Goal: Task Accomplishment & Management: Complete application form

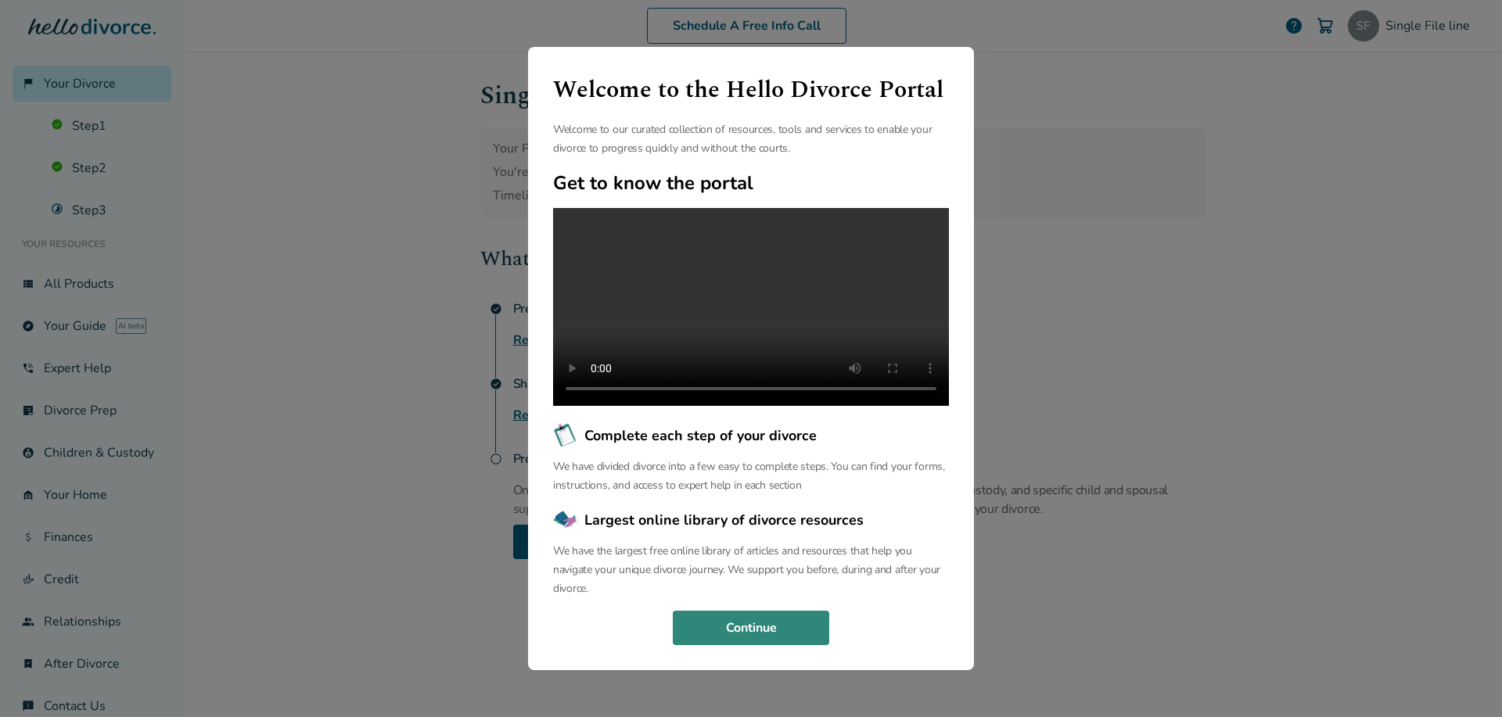
click at [757, 646] on button "Continue" at bounding box center [751, 628] width 156 height 34
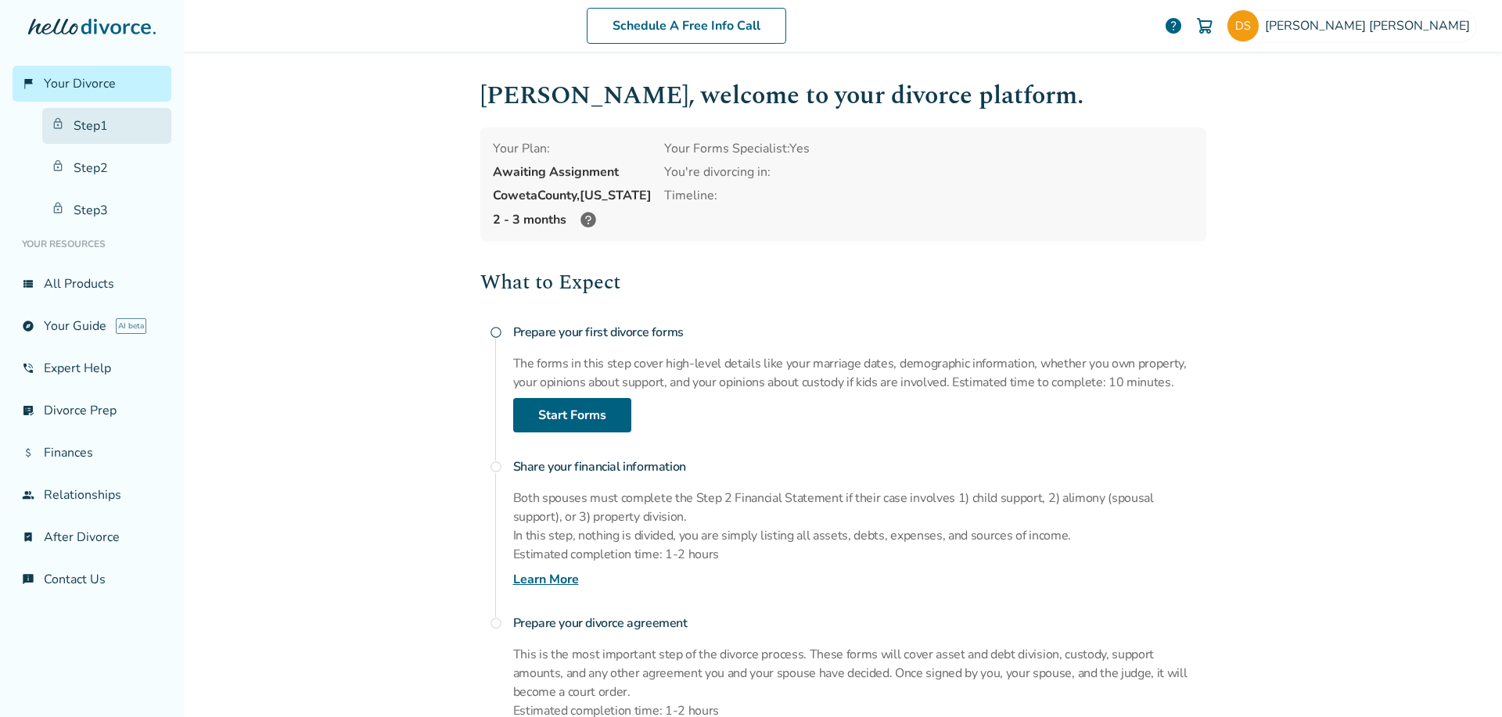
click at [97, 111] on link "Step 1" at bounding box center [106, 126] width 129 height 36
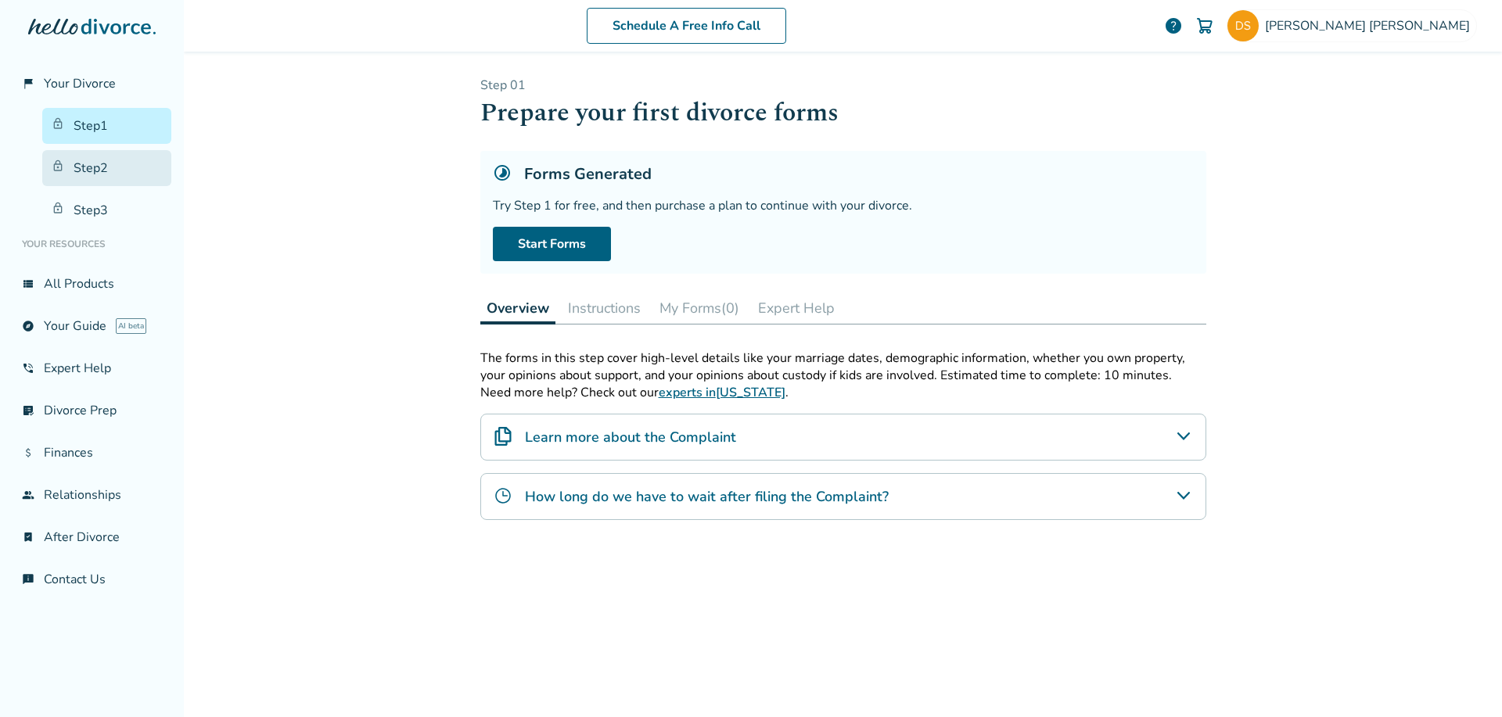
click at [82, 169] on link "Step 2" at bounding box center [106, 168] width 129 height 36
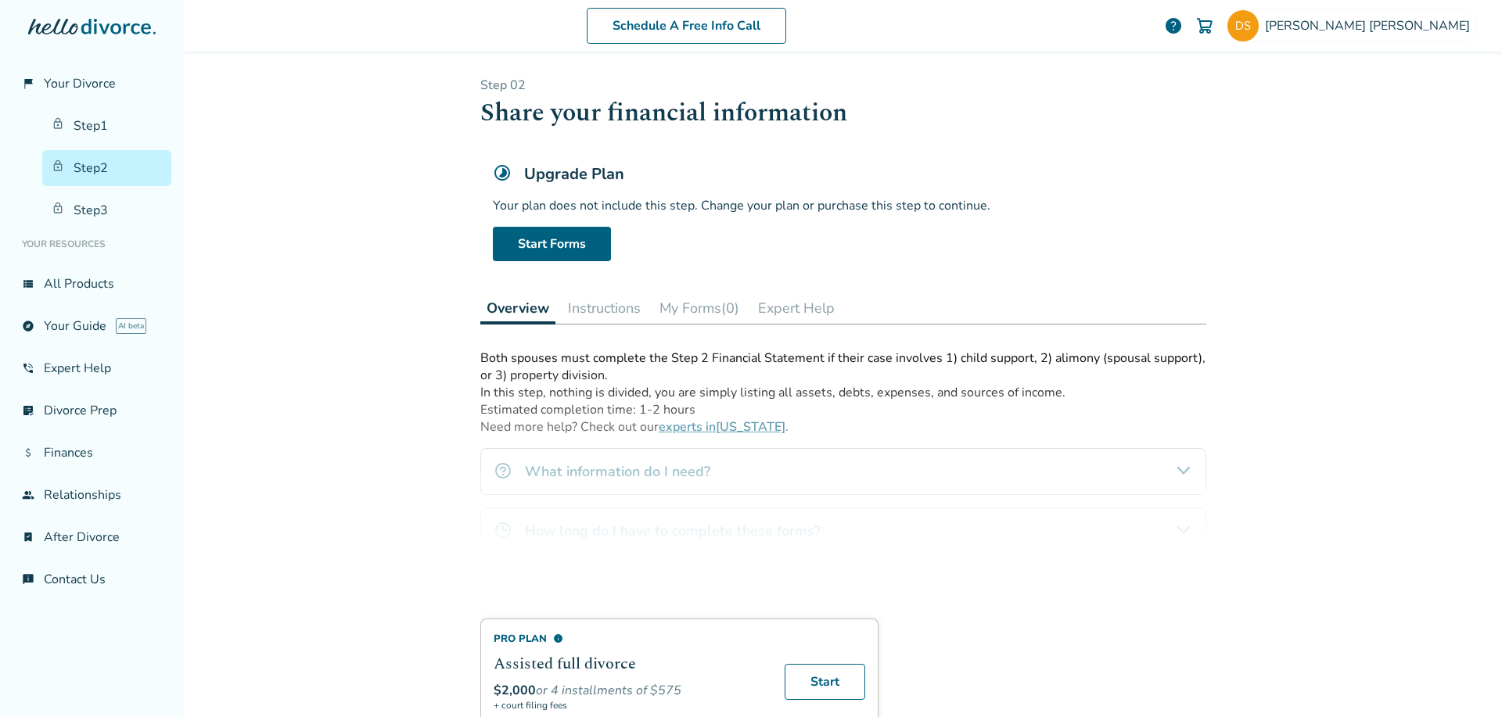
click at [114, 103] on ul "Step 1 Step 2 Step 3" at bounding box center [92, 165] width 159 height 127
click at [101, 97] on link "flag_2 Your Divorce" at bounding box center [92, 84] width 159 height 36
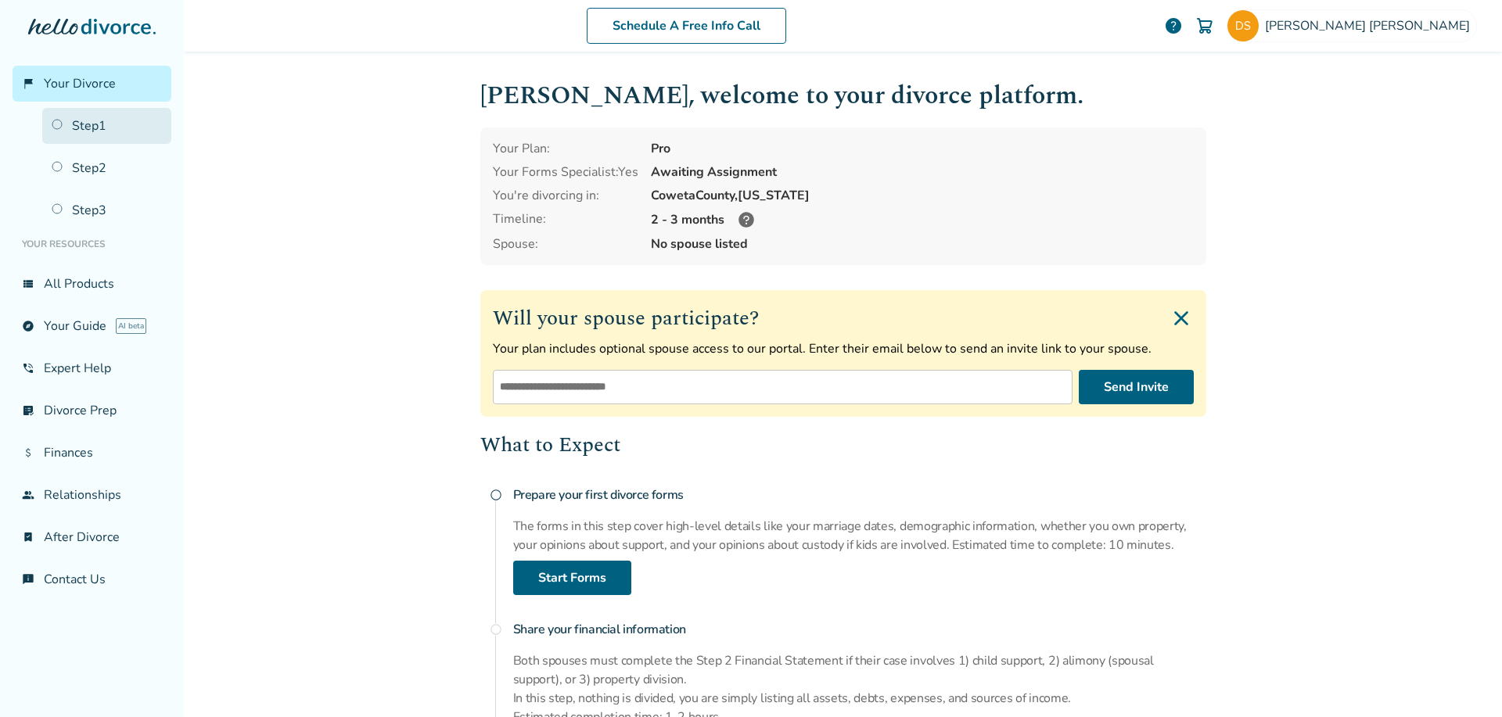
click at [88, 122] on link "Step 1" at bounding box center [106, 126] width 129 height 36
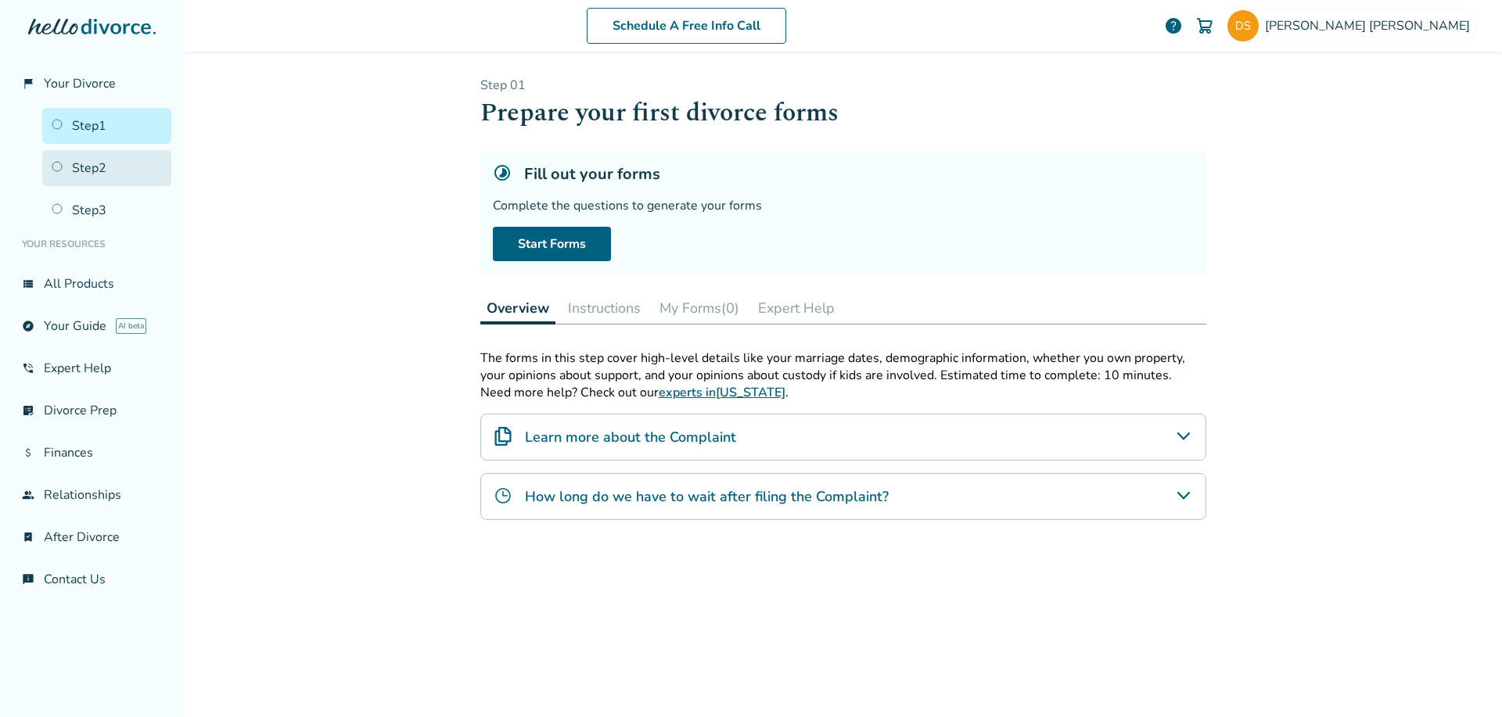
click at [100, 151] on link "Step 2" at bounding box center [106, 168] width 129 height 36
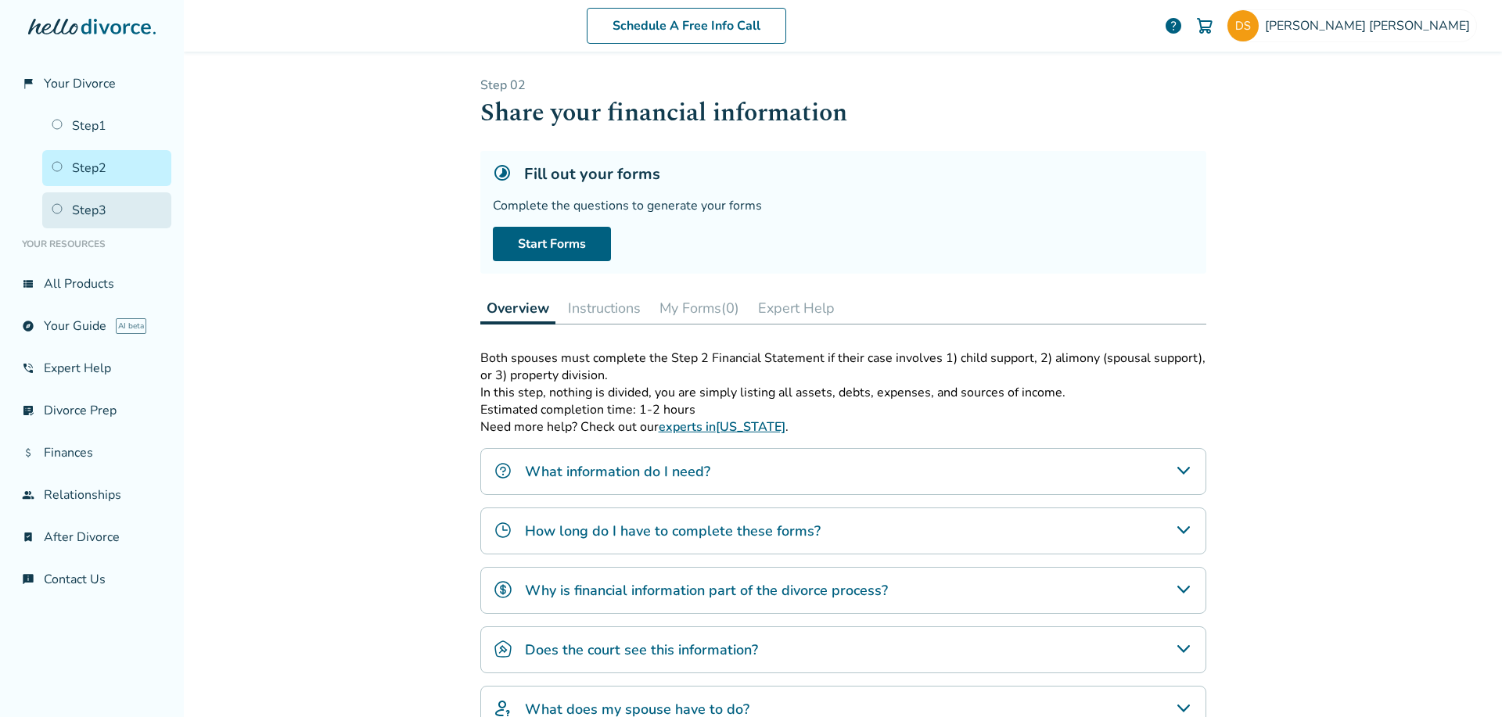
click at [85, 198] on link "Step 3" at bounding box center [106, 210] width 129 height 36
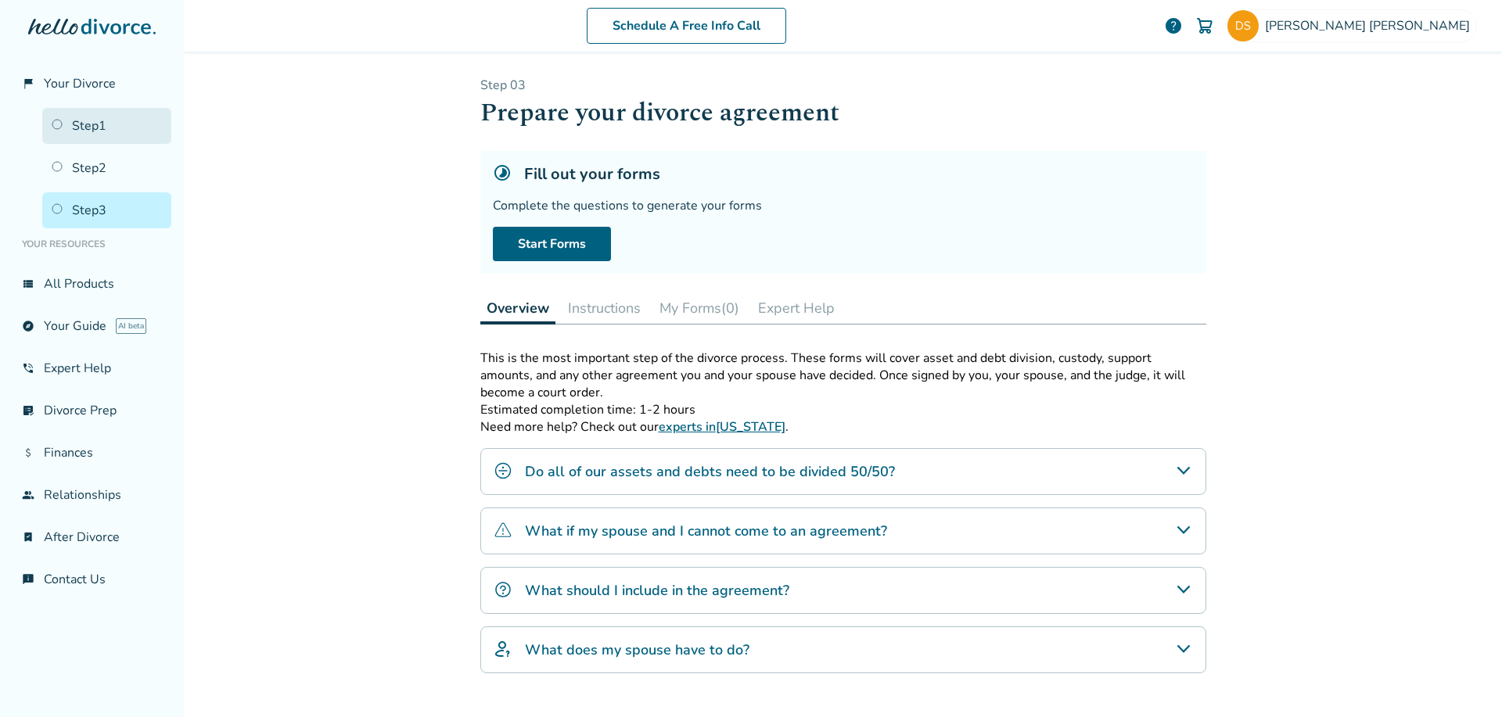
click at [83, 133] on link "Step 1" at bounding box center [106, 126] width 129 height 36
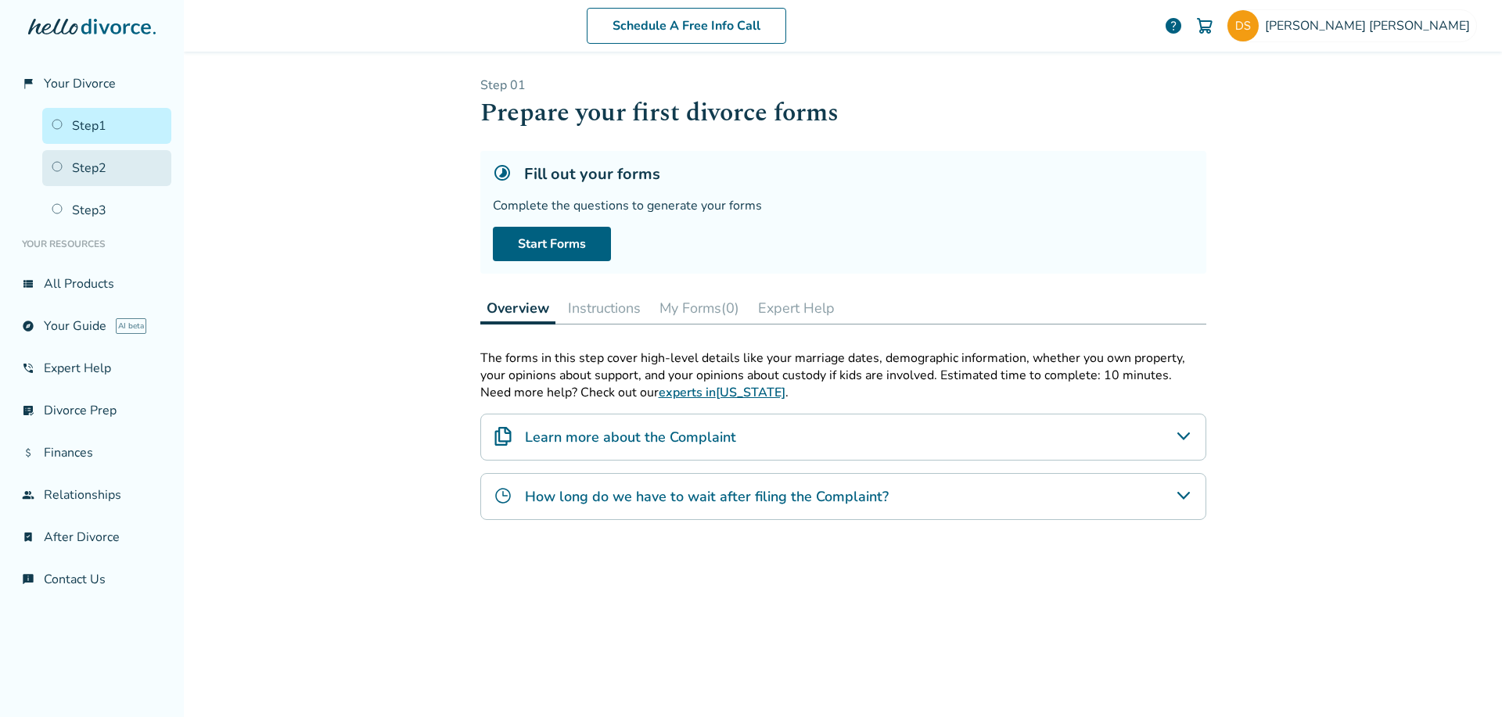
click at [84, 164] on link "Step 2" at bounding box center [106, 168] width 129 height 36
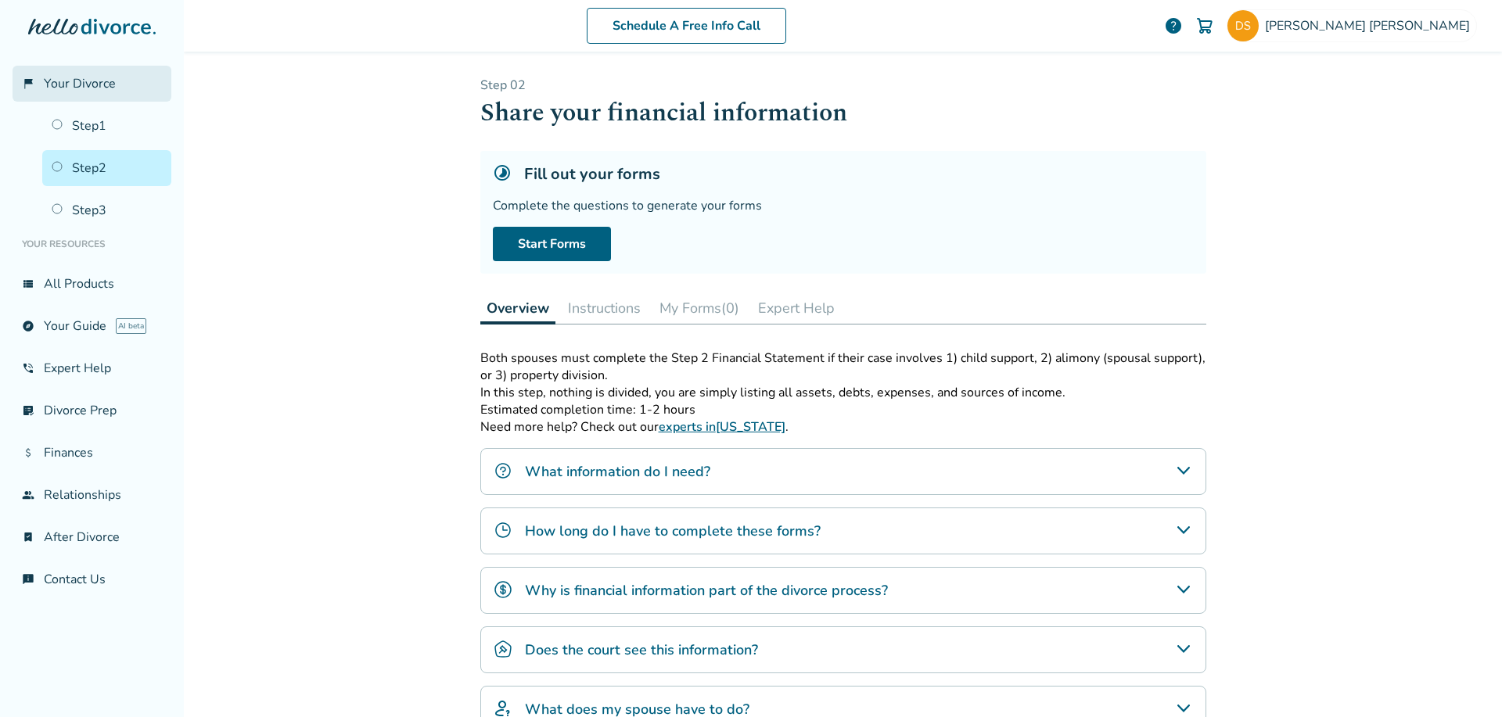
click at [93, 78] on span "Your Divorce" at bounding box center [80, 83] width 72 height 17
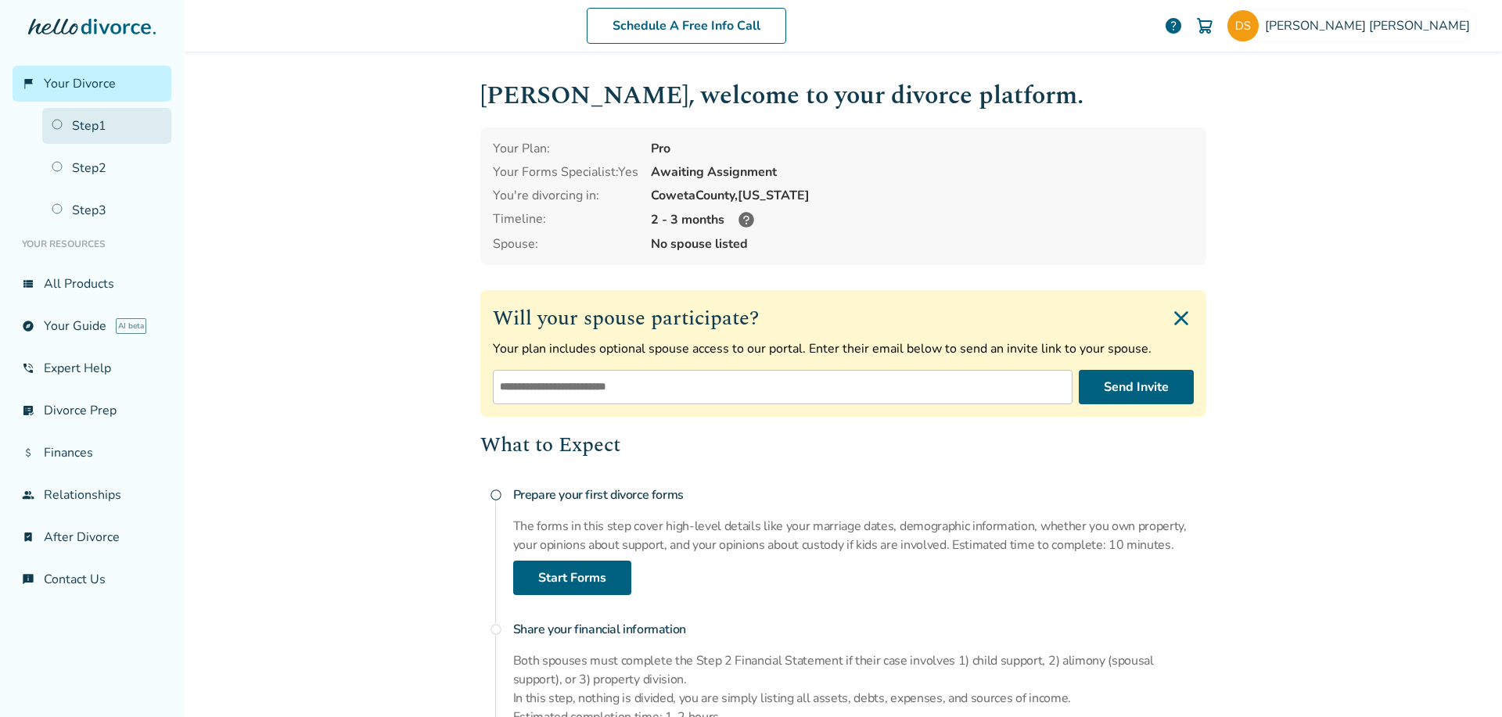
click at [95, 119] on link "Step 1" at bounding box center [106, 126] width 129 height 36
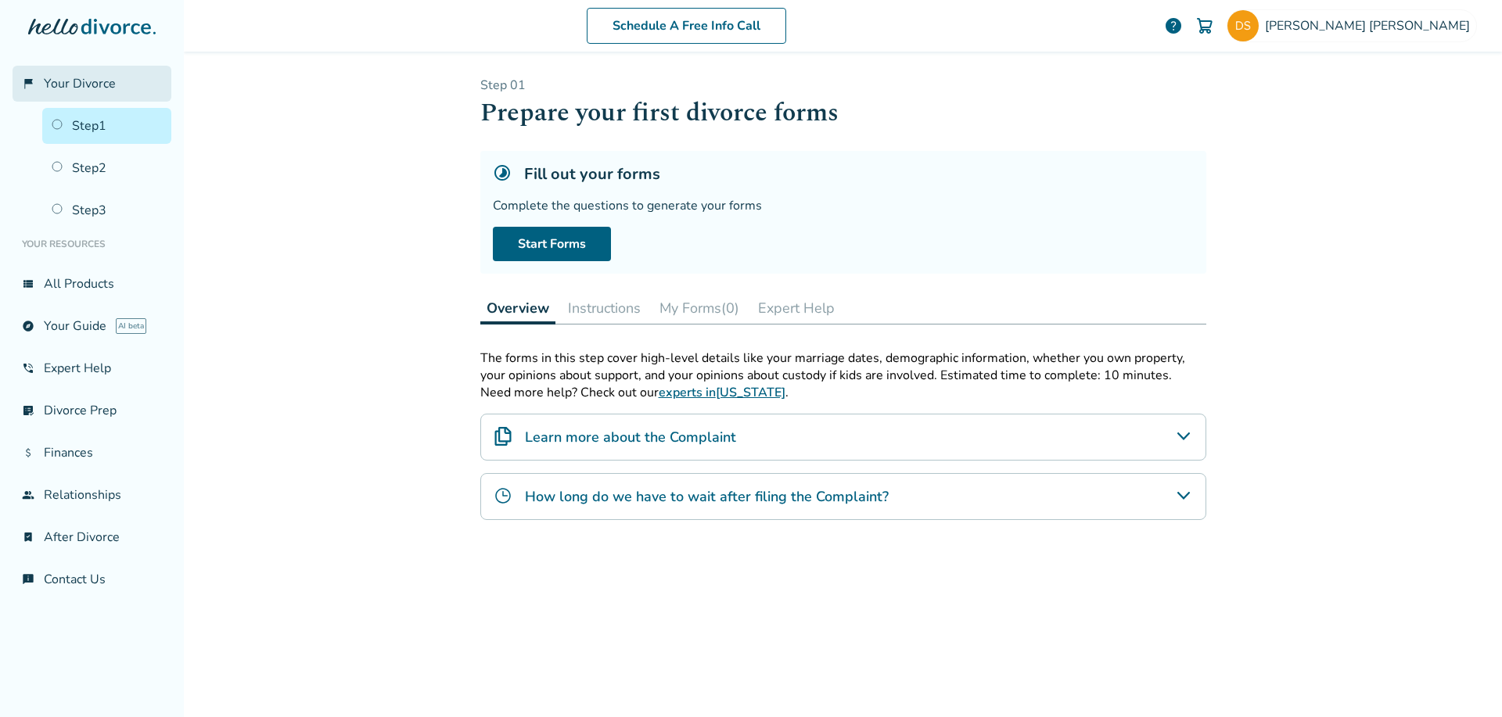
click at [95, 85] on span "Your Divorce" at bounding box center [80, 83] width 72 height 17
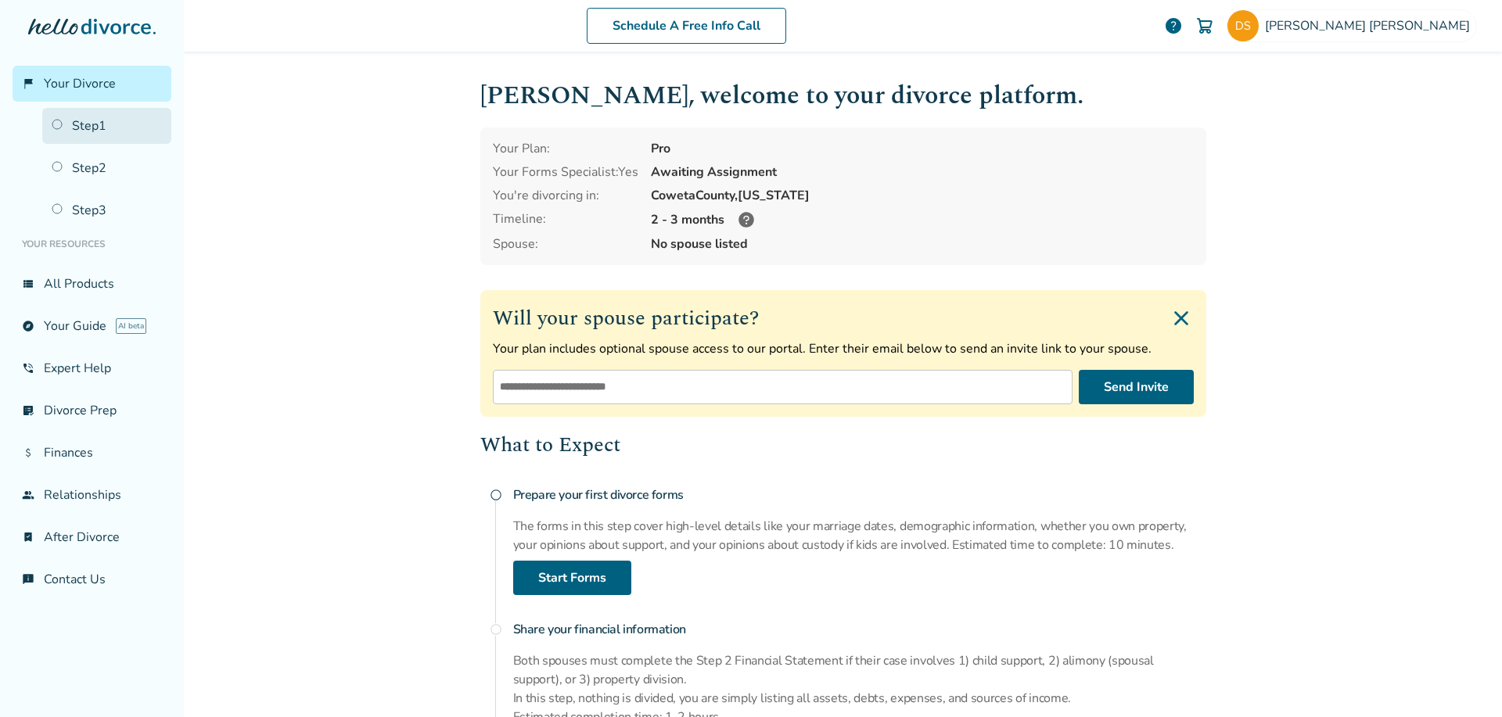
click at [105, 120] on link "Step 1" at bounding box center [106, 126] width 129 height 36
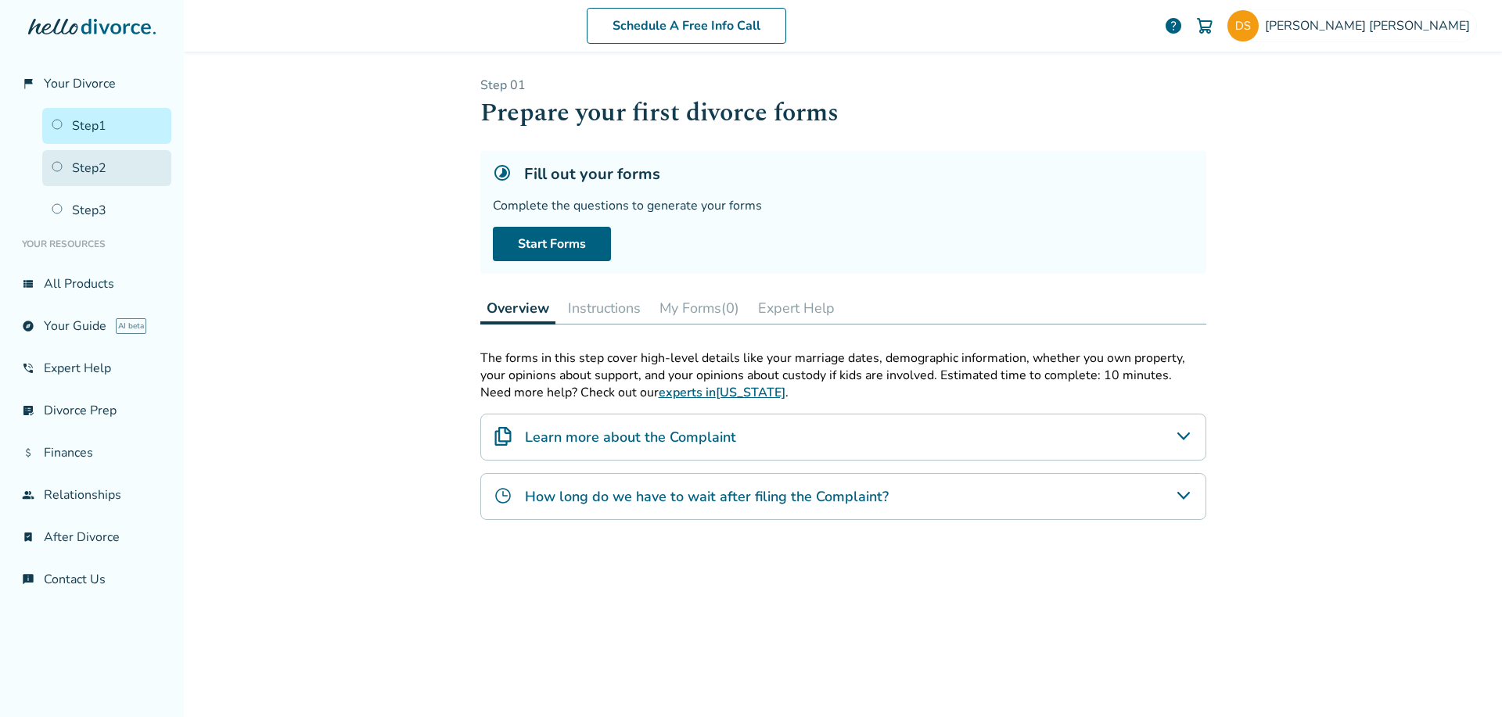
click at [87, 165] on link "Step 2" at bounding box center [106, 168] width 129 height 36
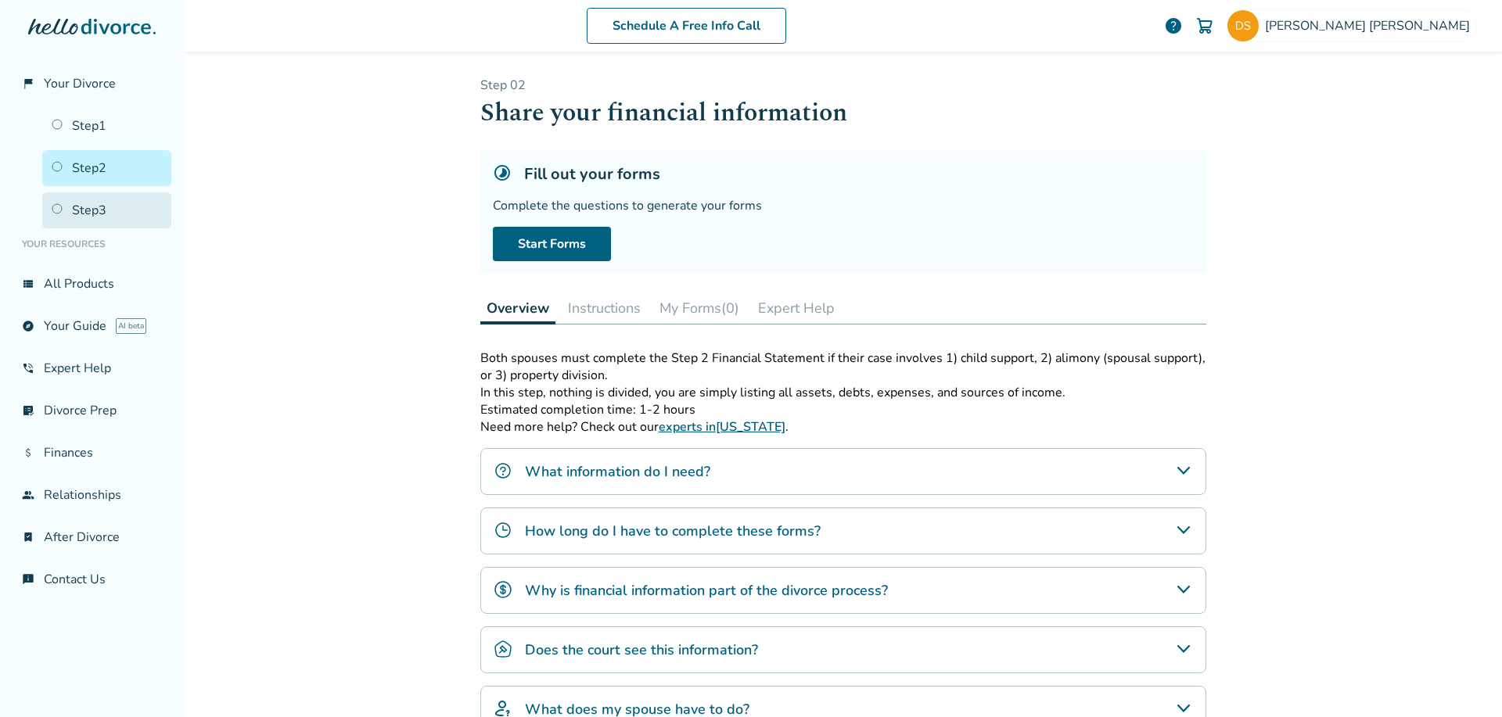
click at [96, 203] on link "Step 3" at bounding box center [106, 210] width 129 height 36
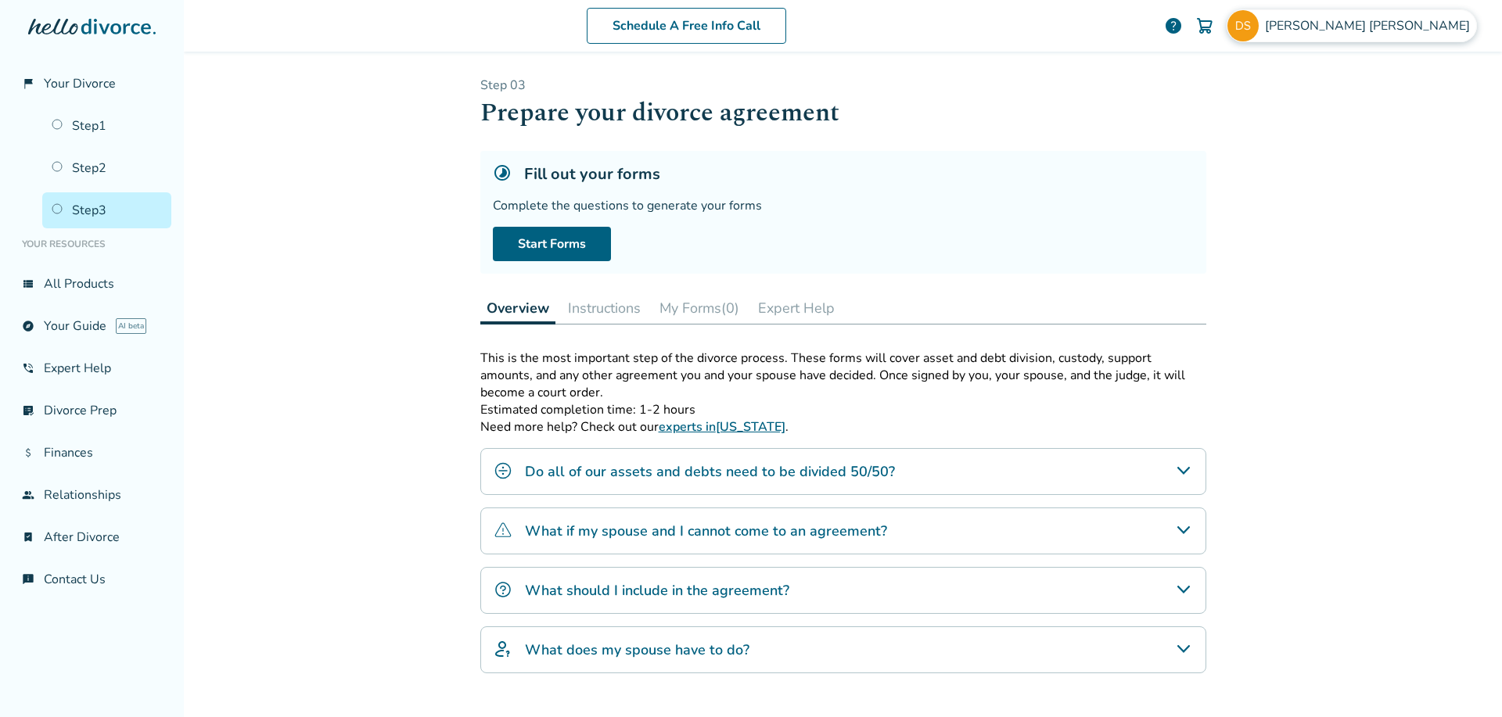
click at [1404, 30] on span "Dave Shea" at bounding box center [1370, 25] width 211 height 17
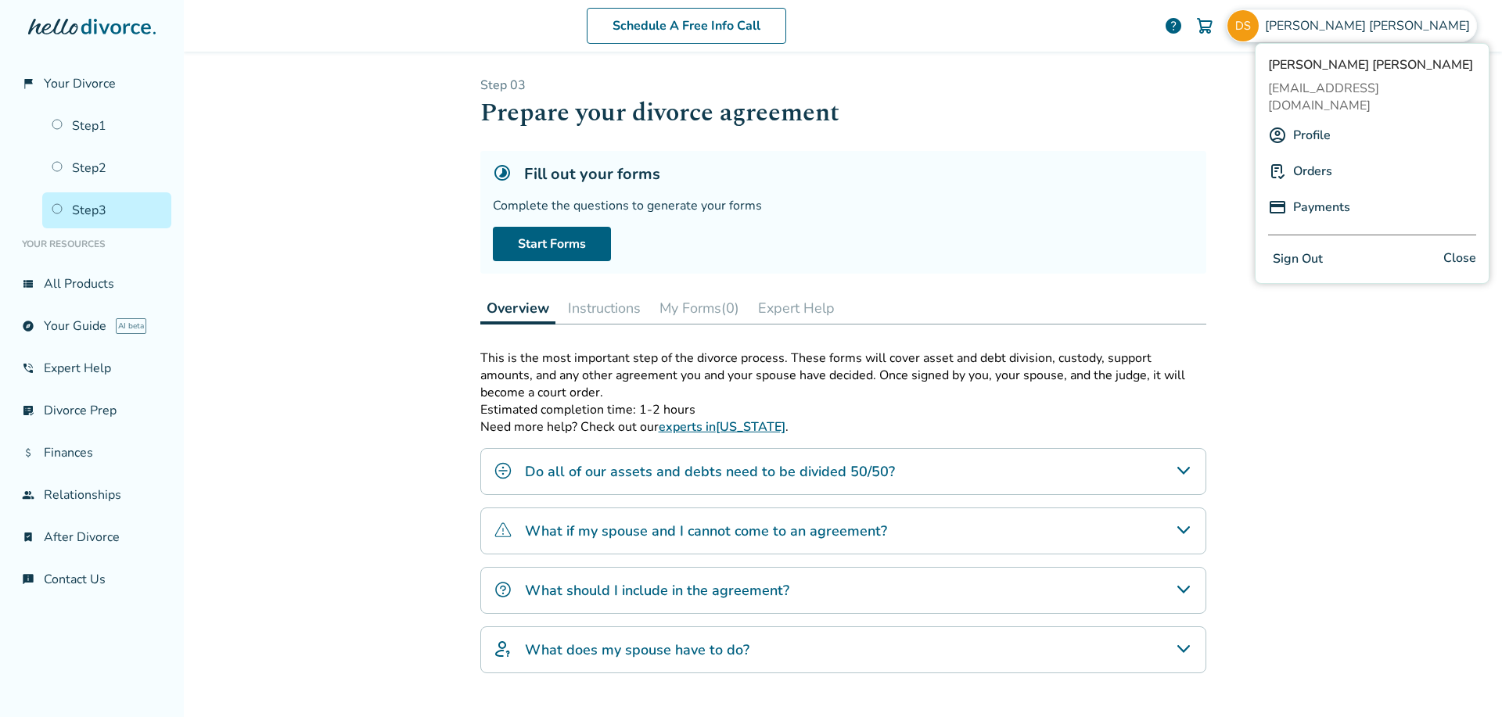
click at [1109, 95] on h1 "Prepare your divorce agreement" at bounding box center [843, 113] width 726 height 38
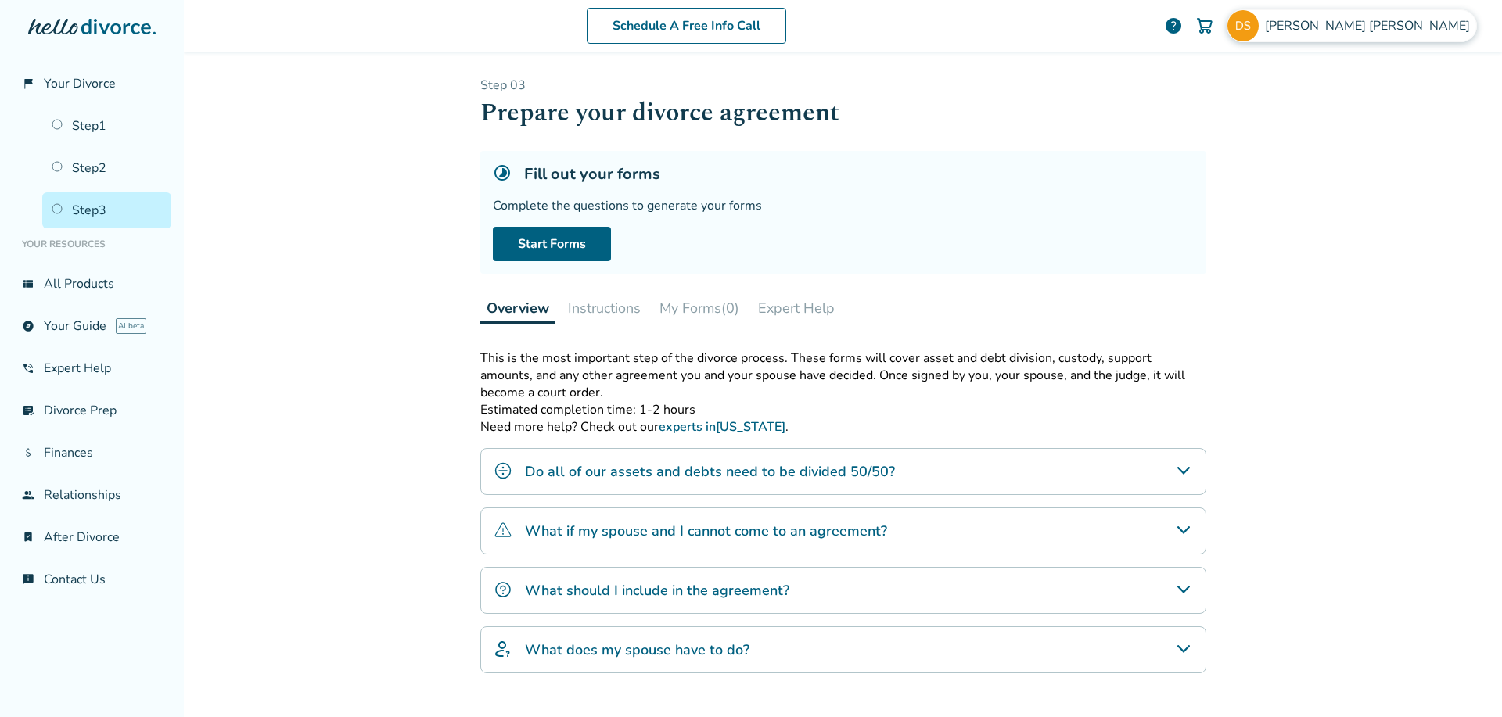
click at [1259, 31] on img at bounding box center [1243, 25] width 31 height 31
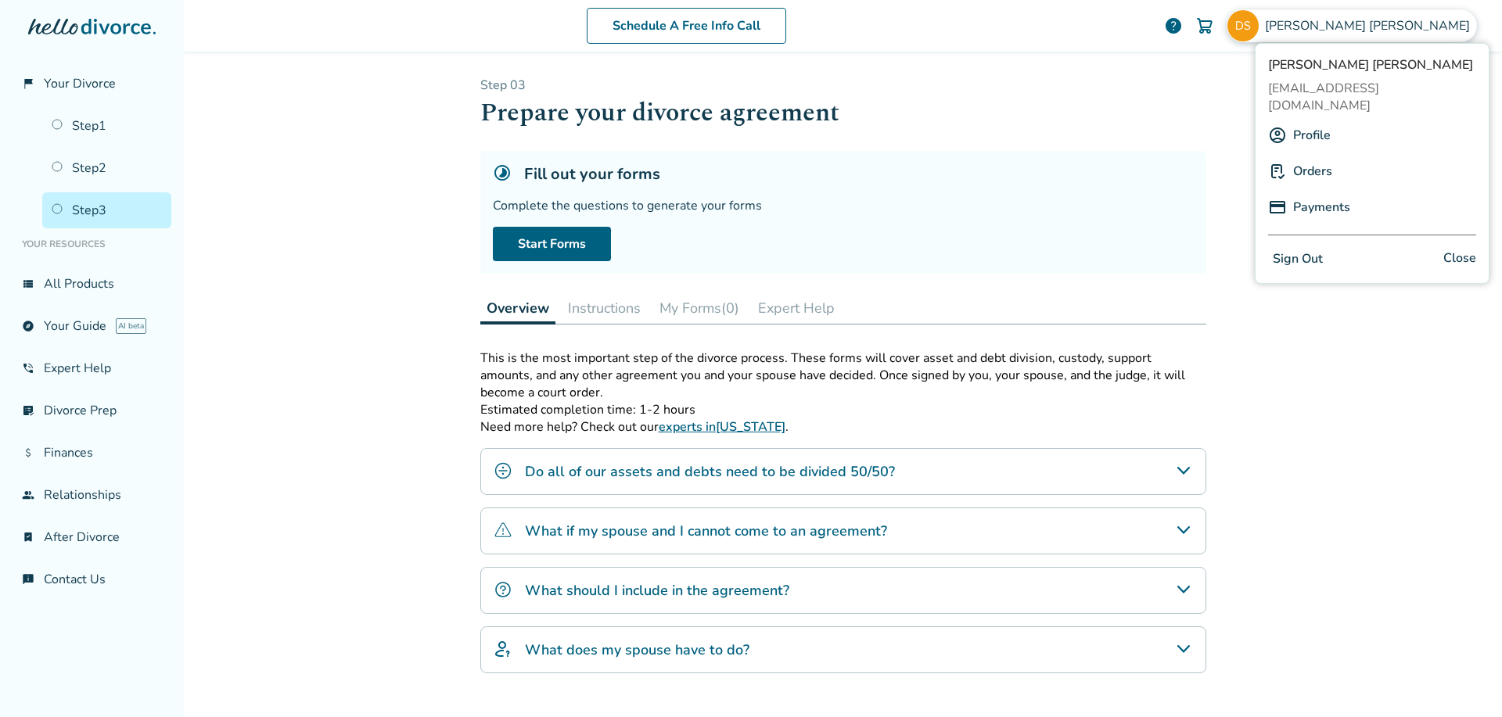
click at [1060, 81] on p "Step 0 3" at bounding box center [843, 85] width 726 height 17
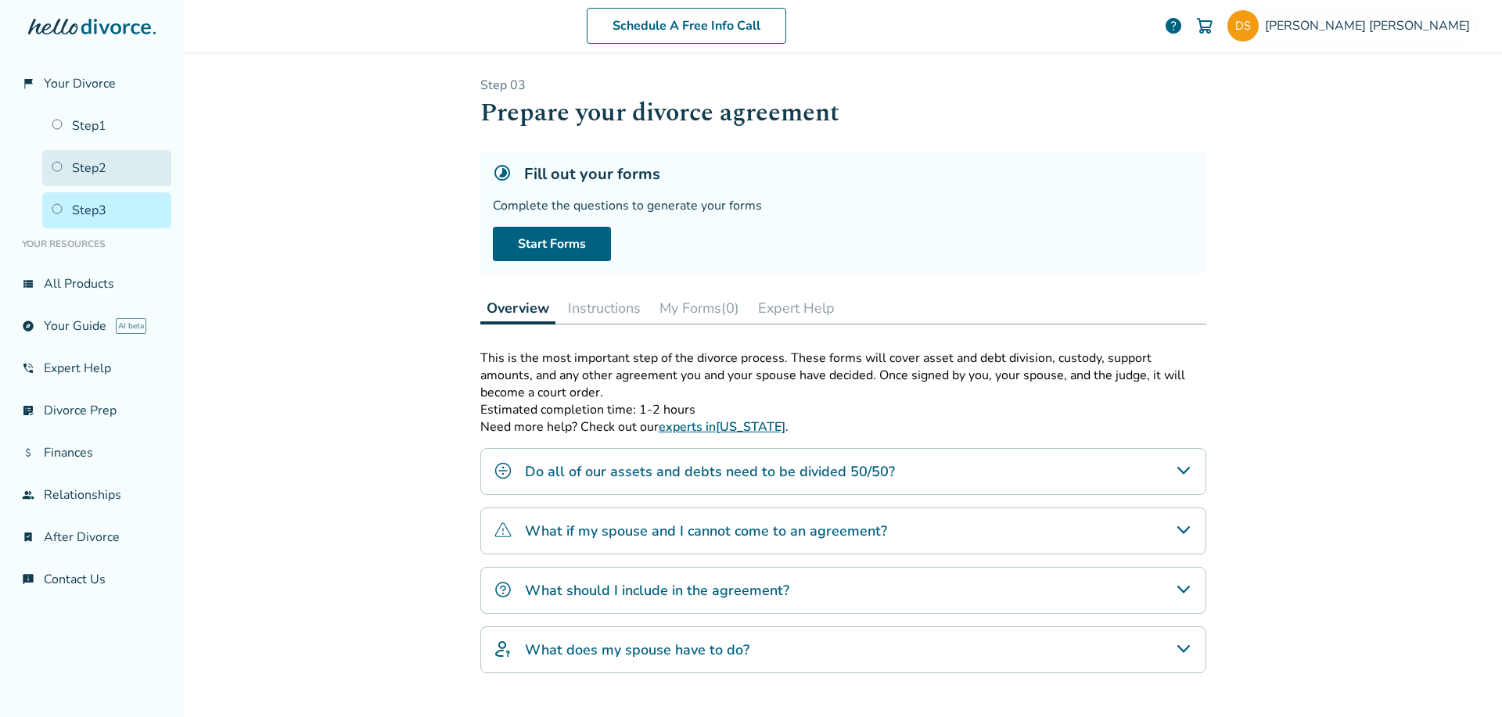
click at [88, 172] on link "Step 2" at bounding box center [106, 168] width 129 height 36
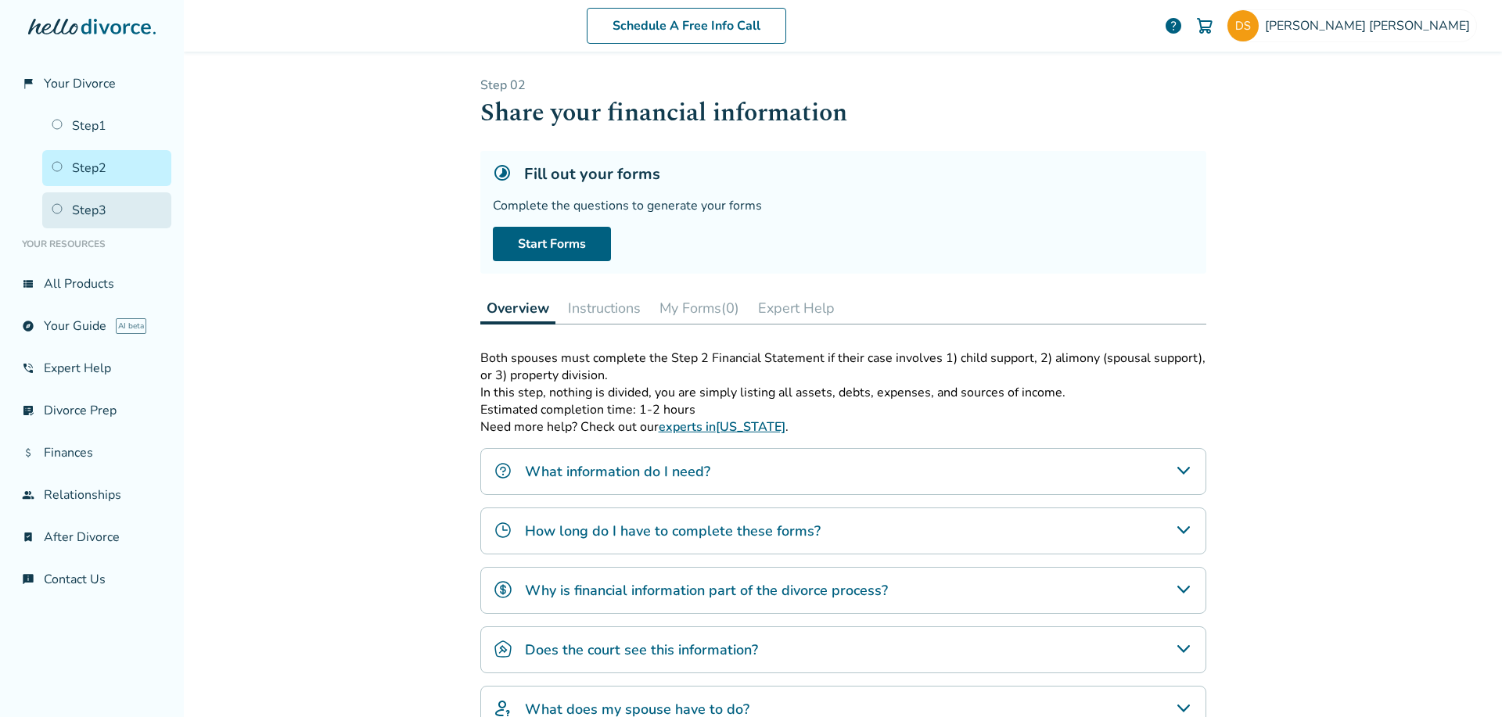
click at [79, 210] on link "Step 3" at bounding box center [106, 210] width 129 height 36
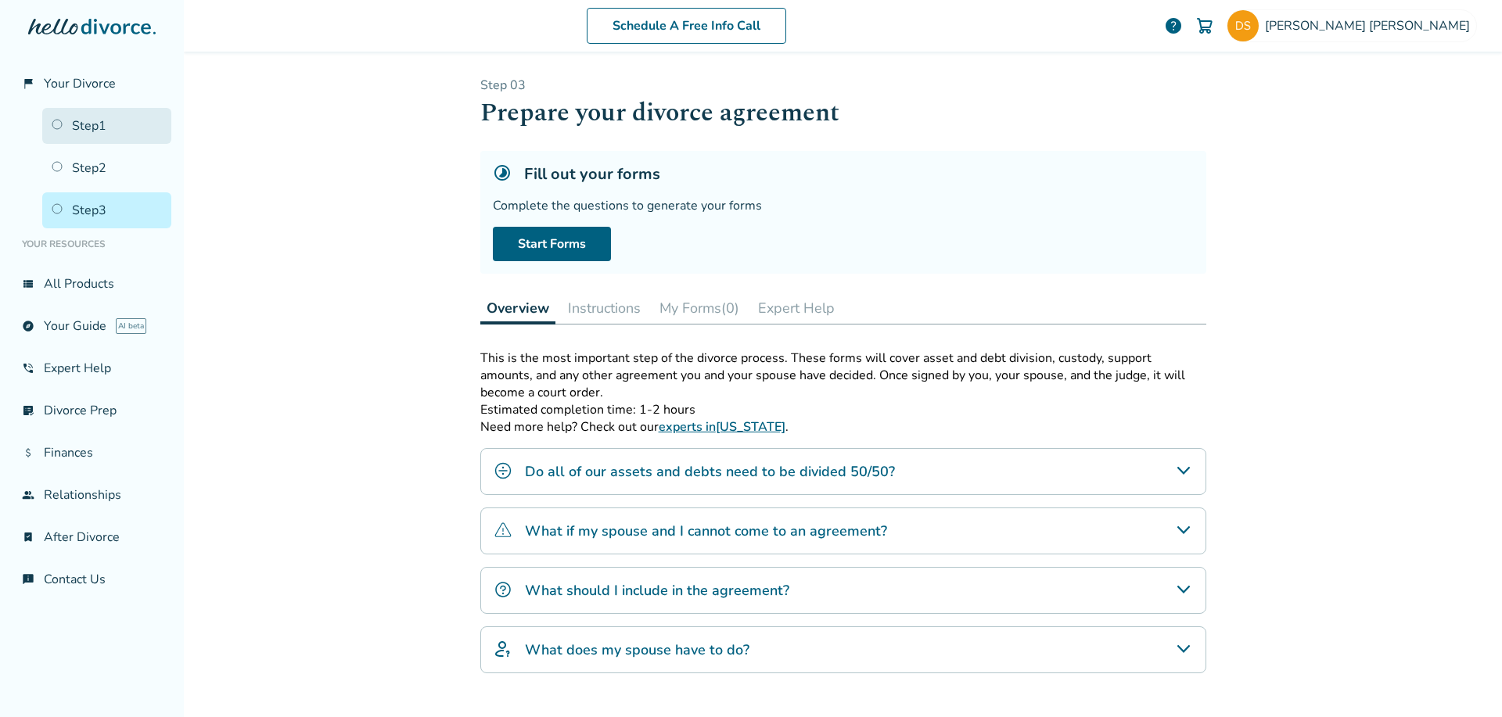
click at [86, 129] on link "Step 1" at bounding box center [106, 126] width 129 height 36
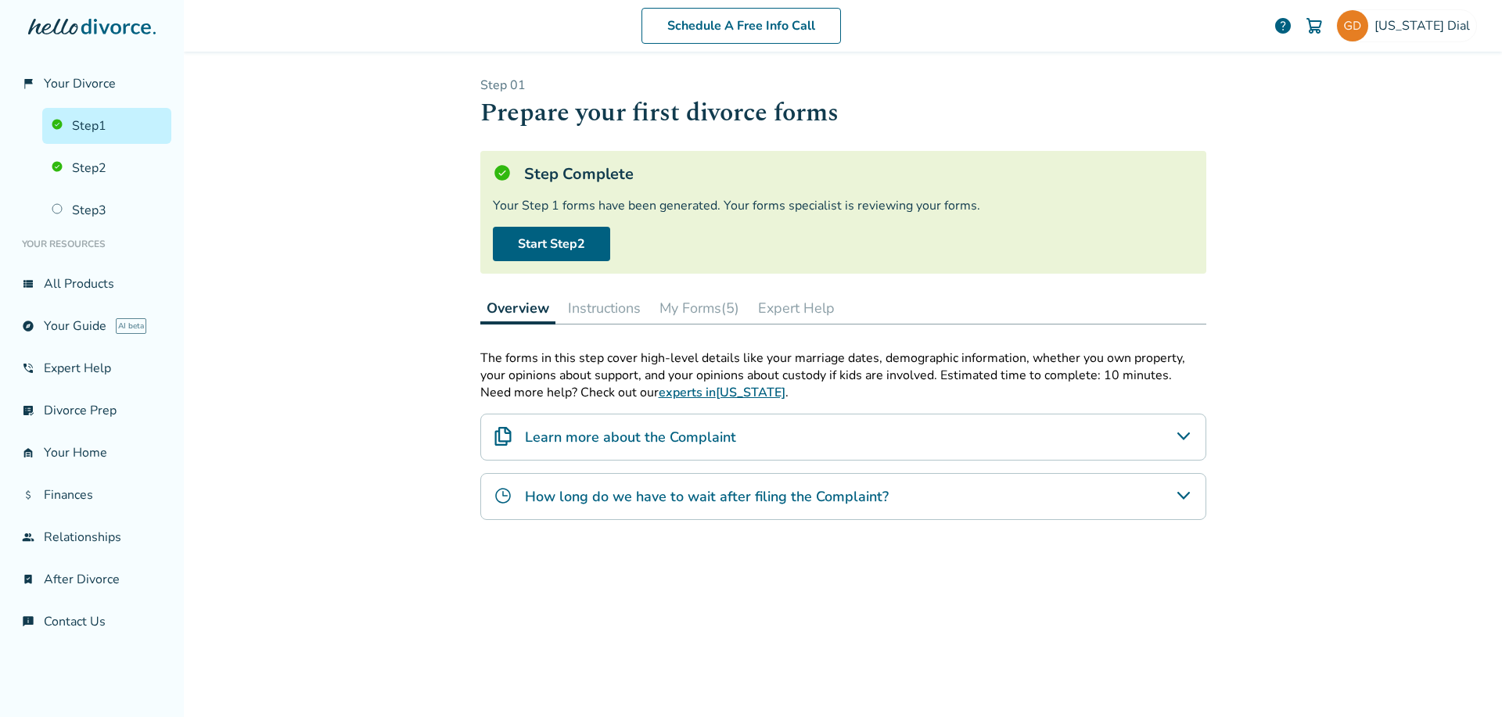
click at [735, 318] on button "My Forms (5)" at bounding box center [699, 308] width 92 height 31
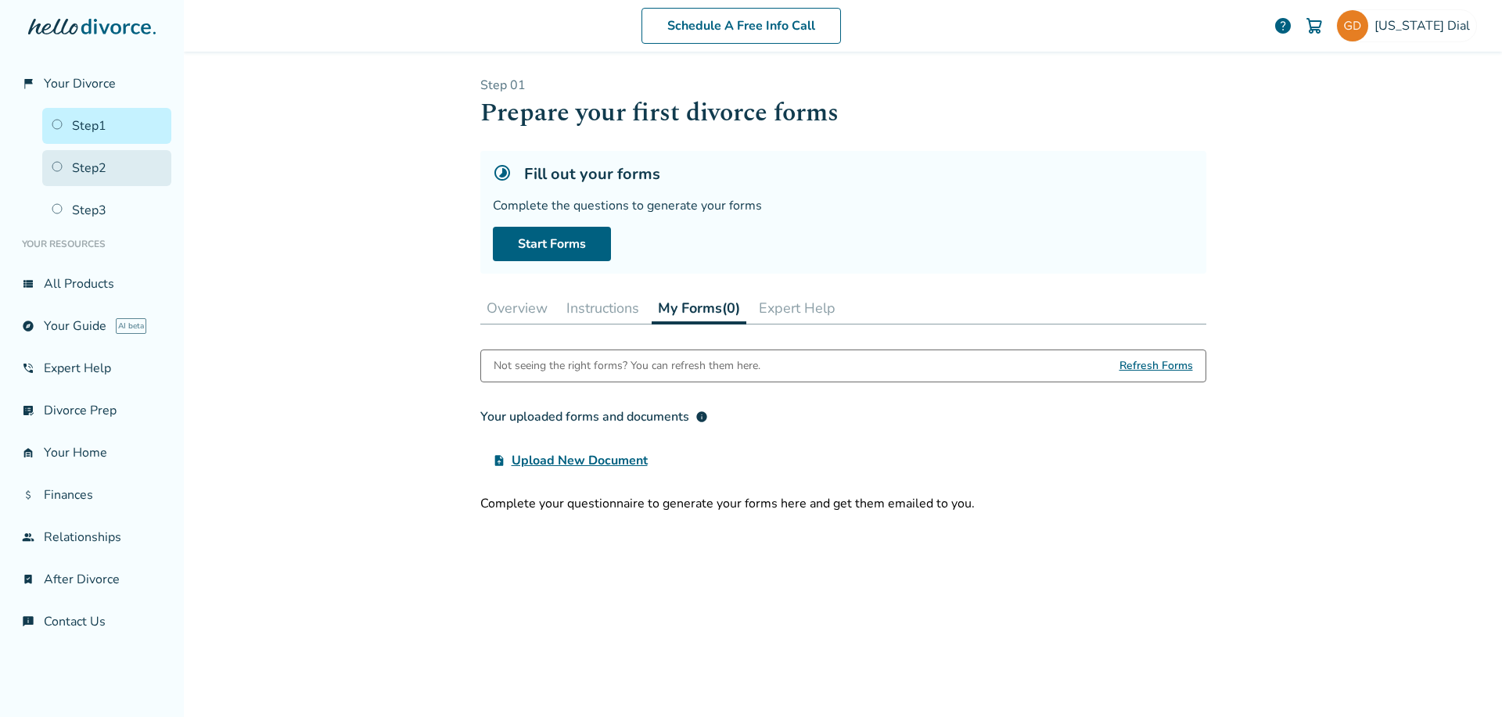
click at [74, 167] on link "Step 2" at bounding box center [106, 168] width 129 height 36
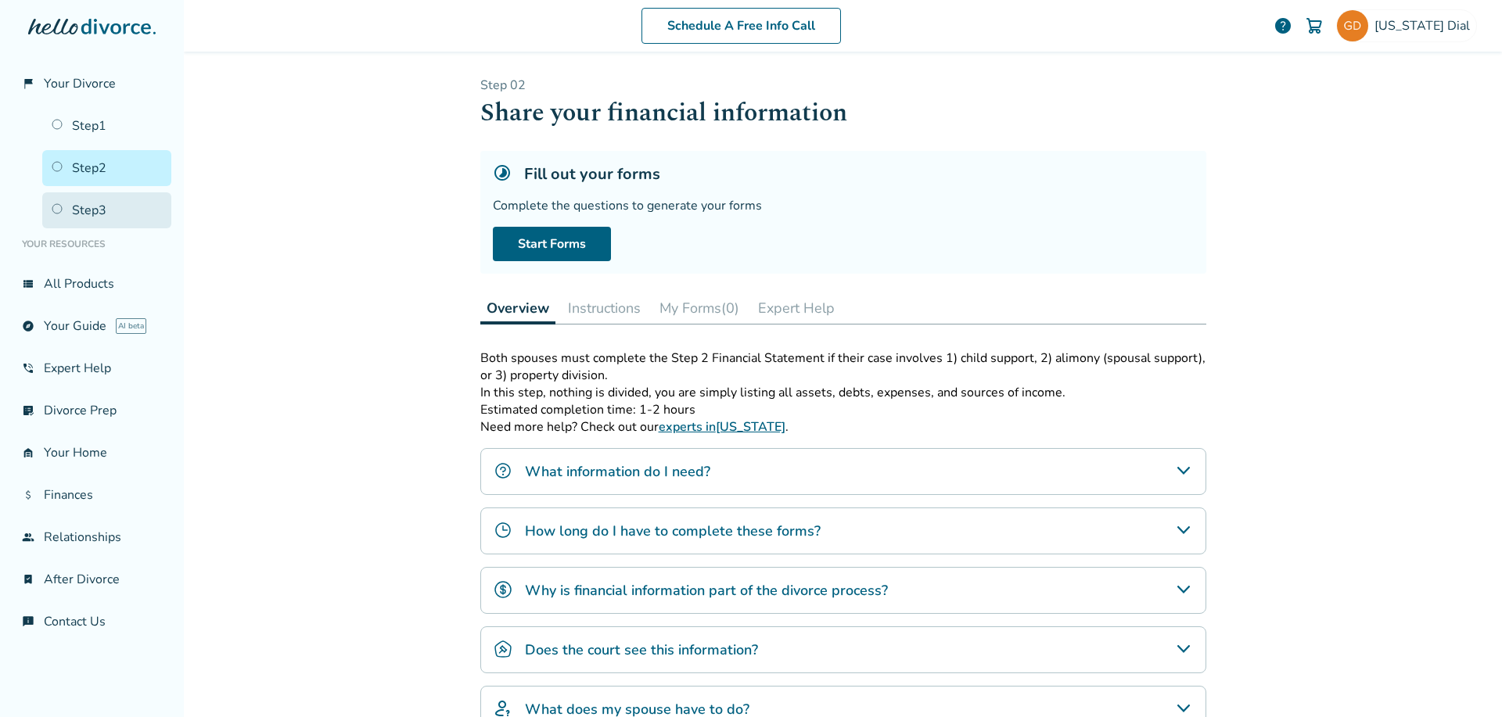
click at [97, 194] on link "Step 3" at bounding box center [106, 210] width 129 height 36
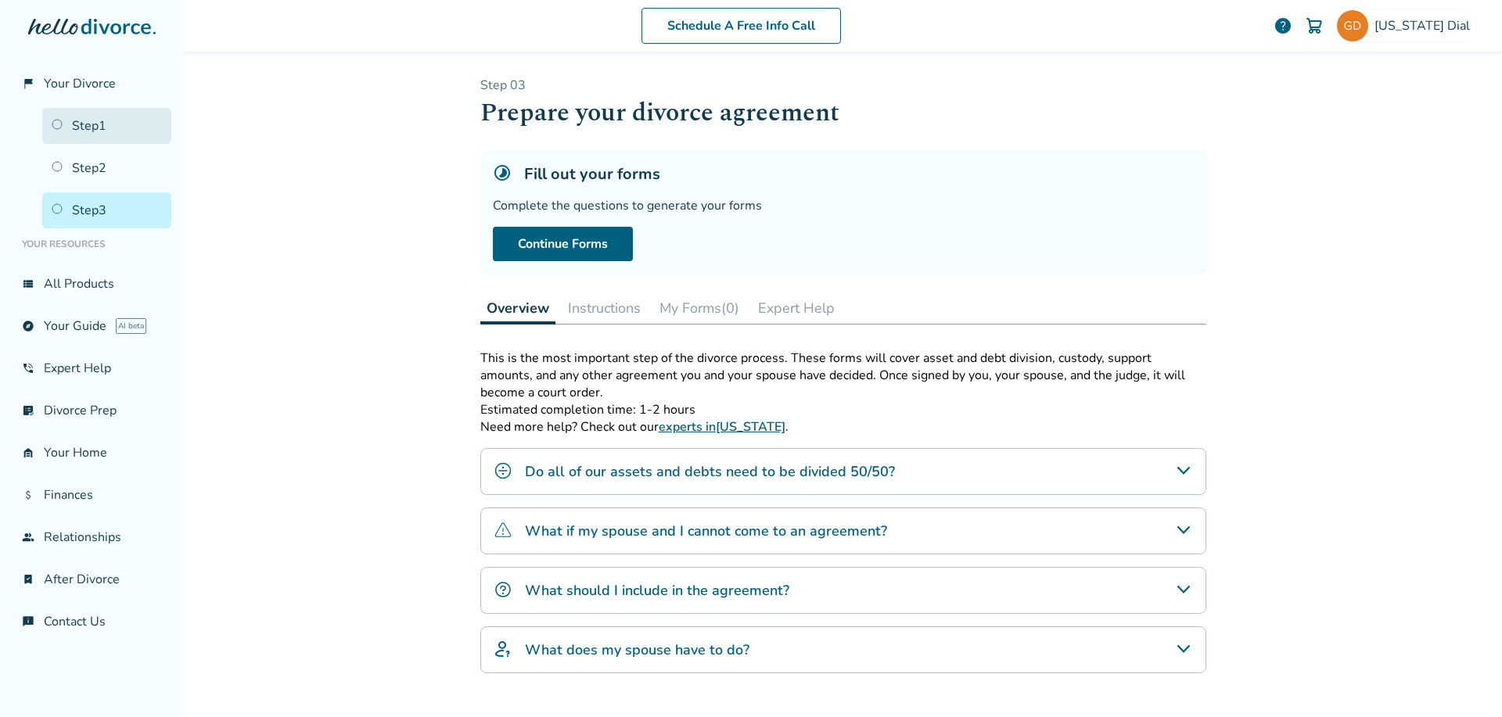
click at [85, 117] on link "Step 1" at bounding box center [106, 126] width 129 height 36
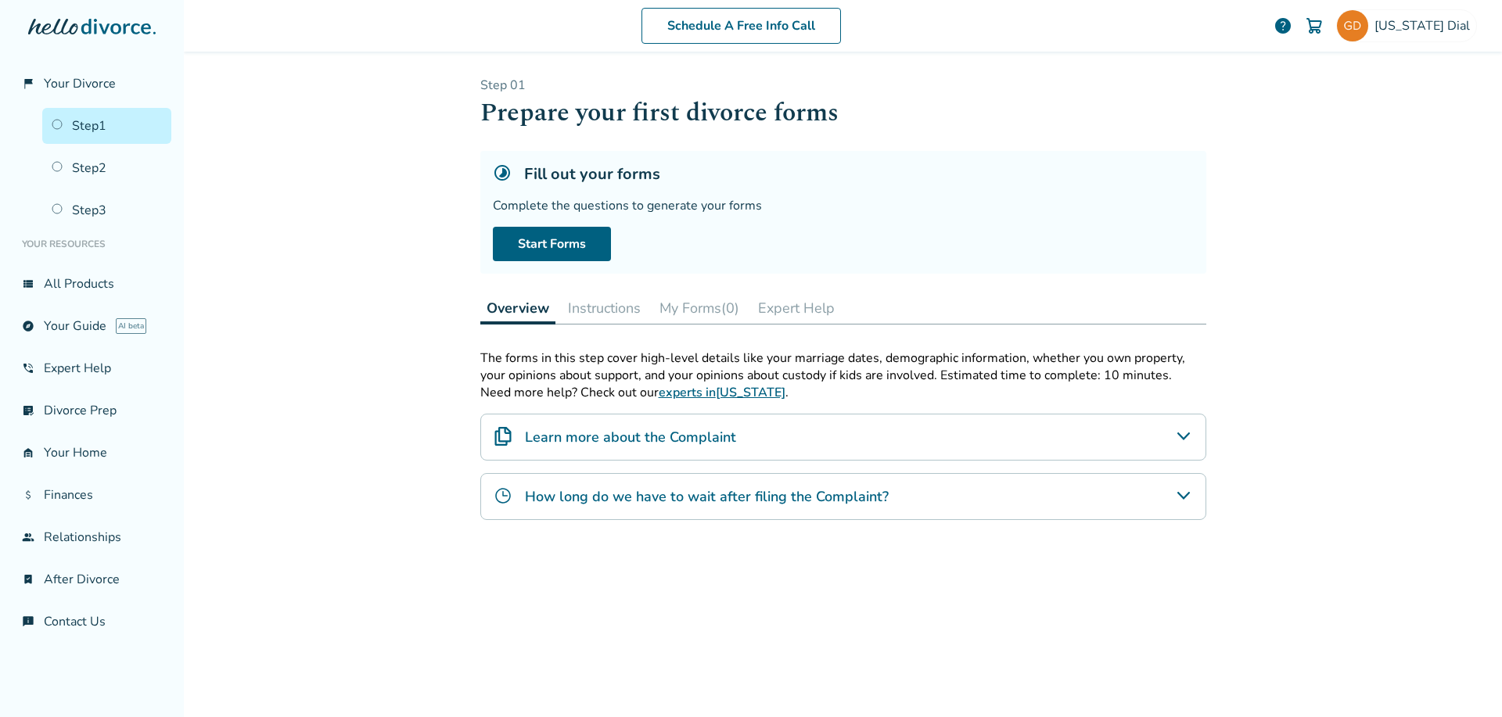
click at [574, 311] on button "Instructions" at bounding box center [604, 308] width 85 height 31
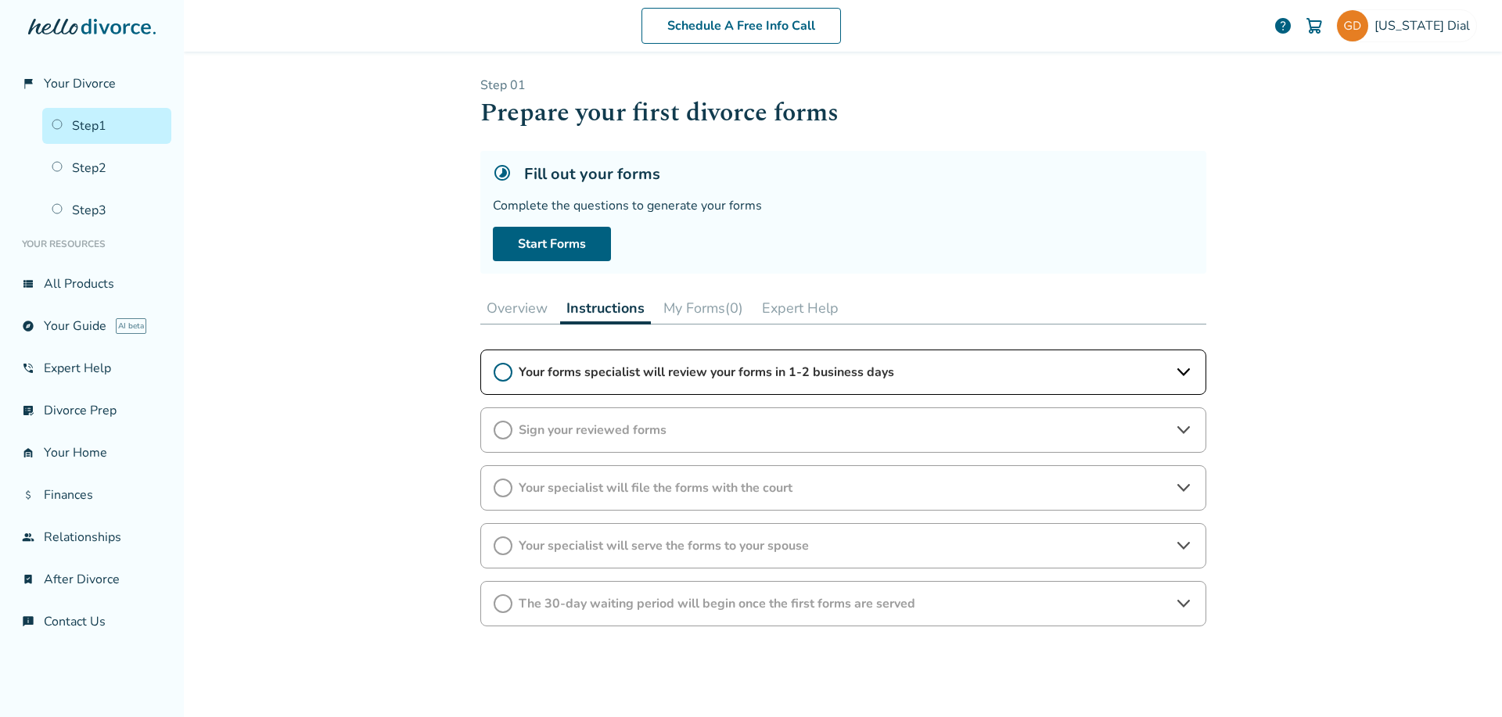
click at [674, 308] on button "My Forms (0)" at bounding box center [703, 308] width 92 height 31
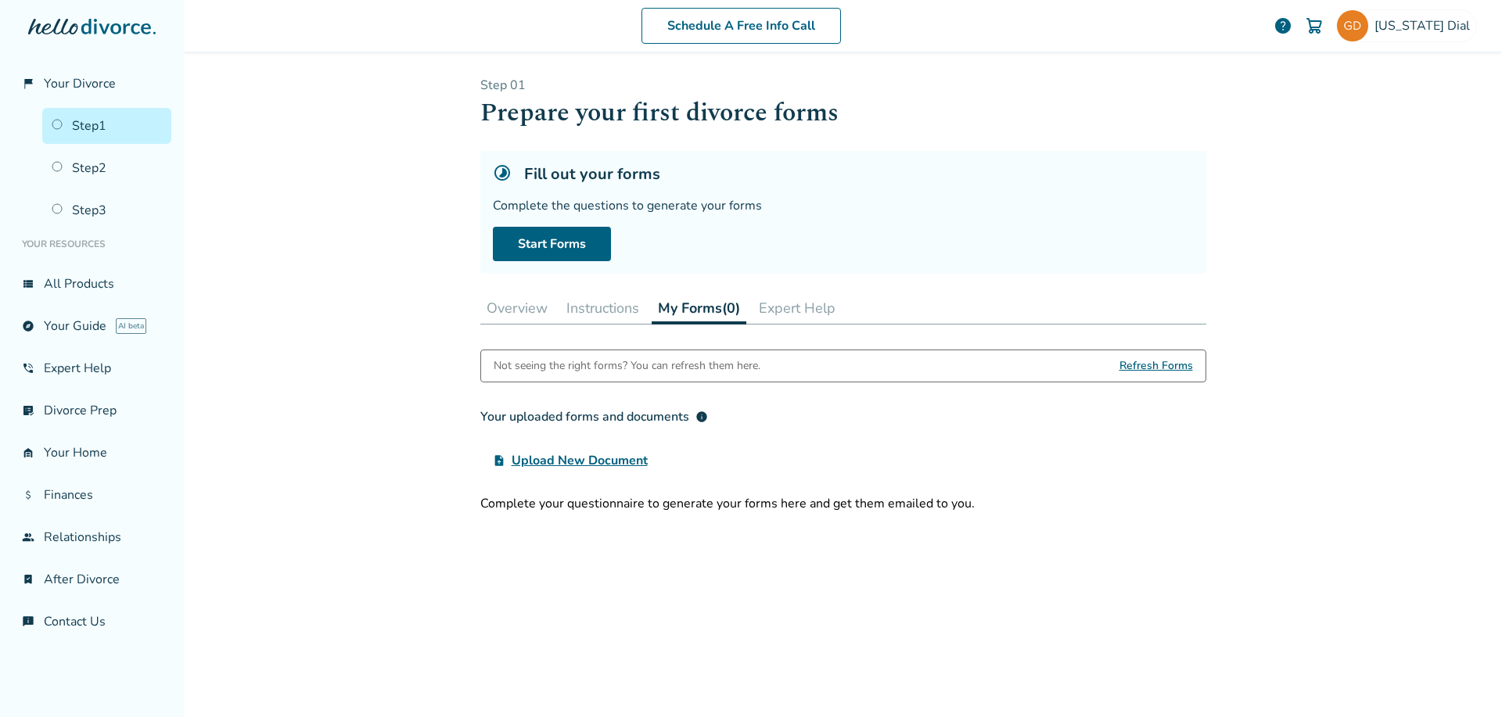
click at [599, 302] on button "Instructions" at bounding box center [602, 308] width 85 height 31
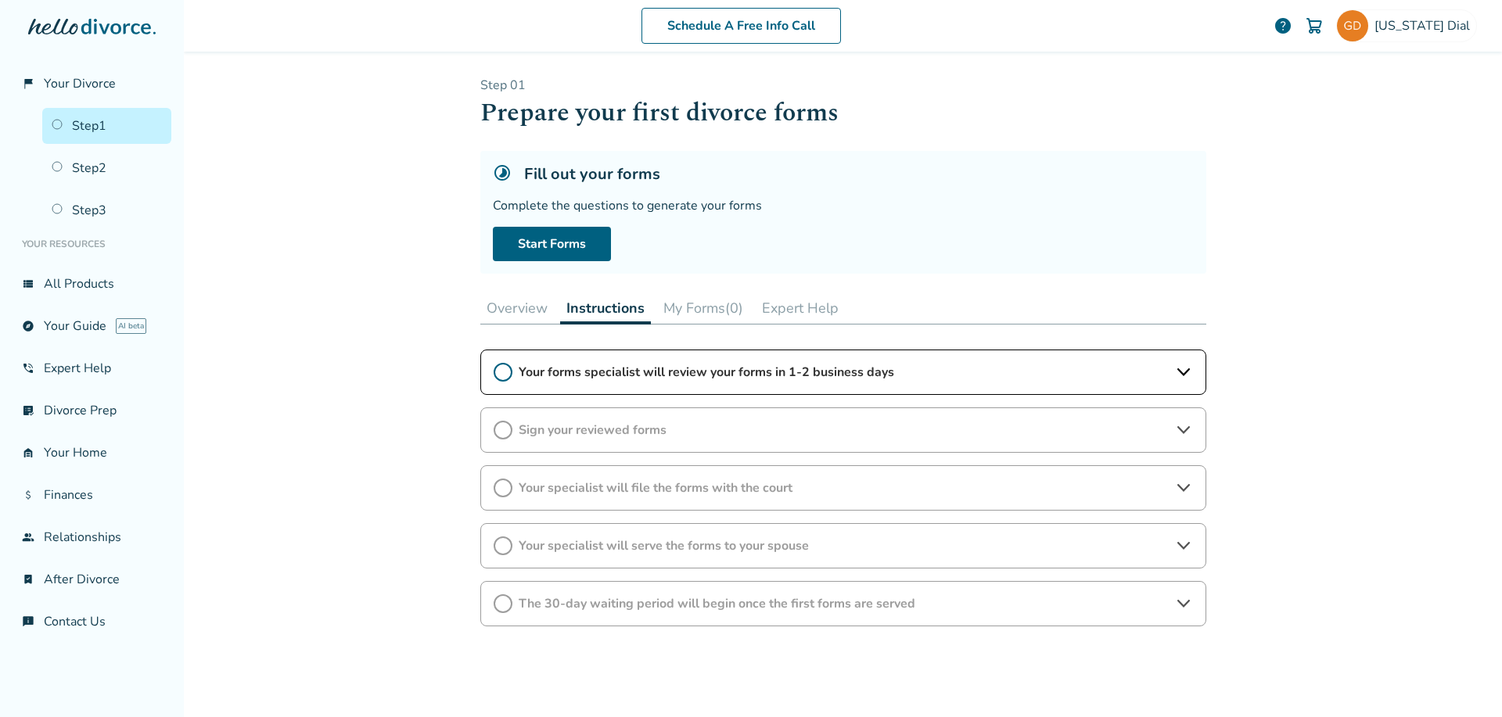
click at [501, 293] on button "Overview" at bounding box center [517, 308] width 74 height 31
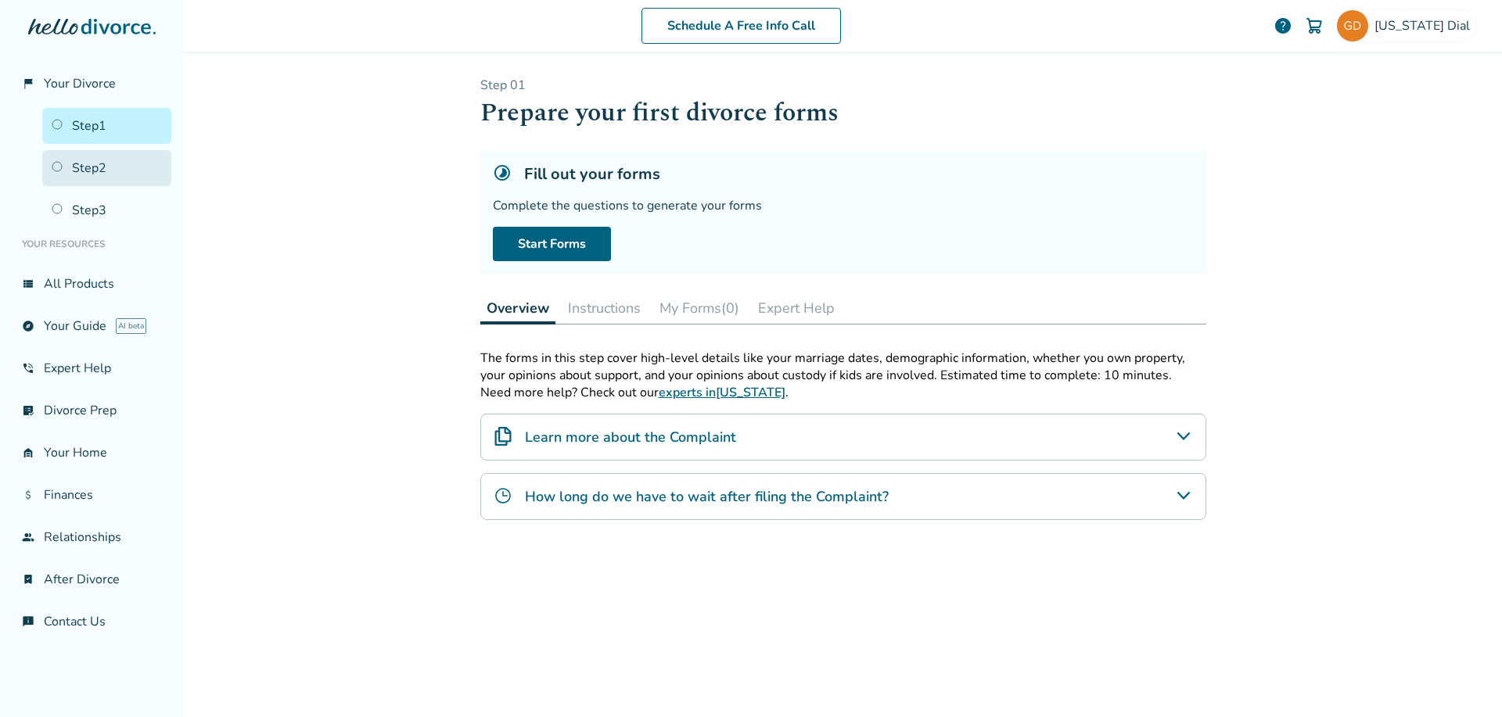
click at [78, 171] on link "Step 2" at bounding box center [106, 168] width 129 height 36
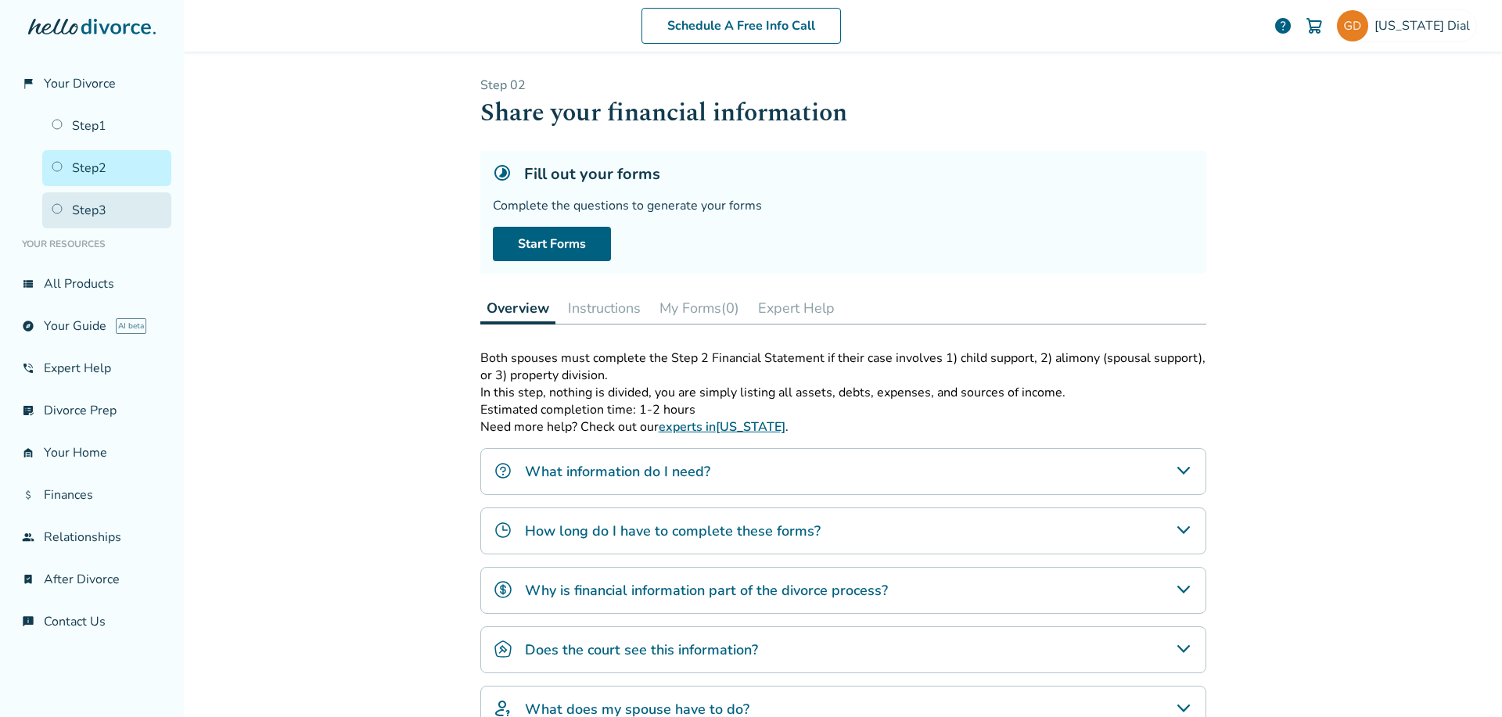
click at [85, 203] on link "Step 3" at bounding box center [106, 210] width 129 height 36
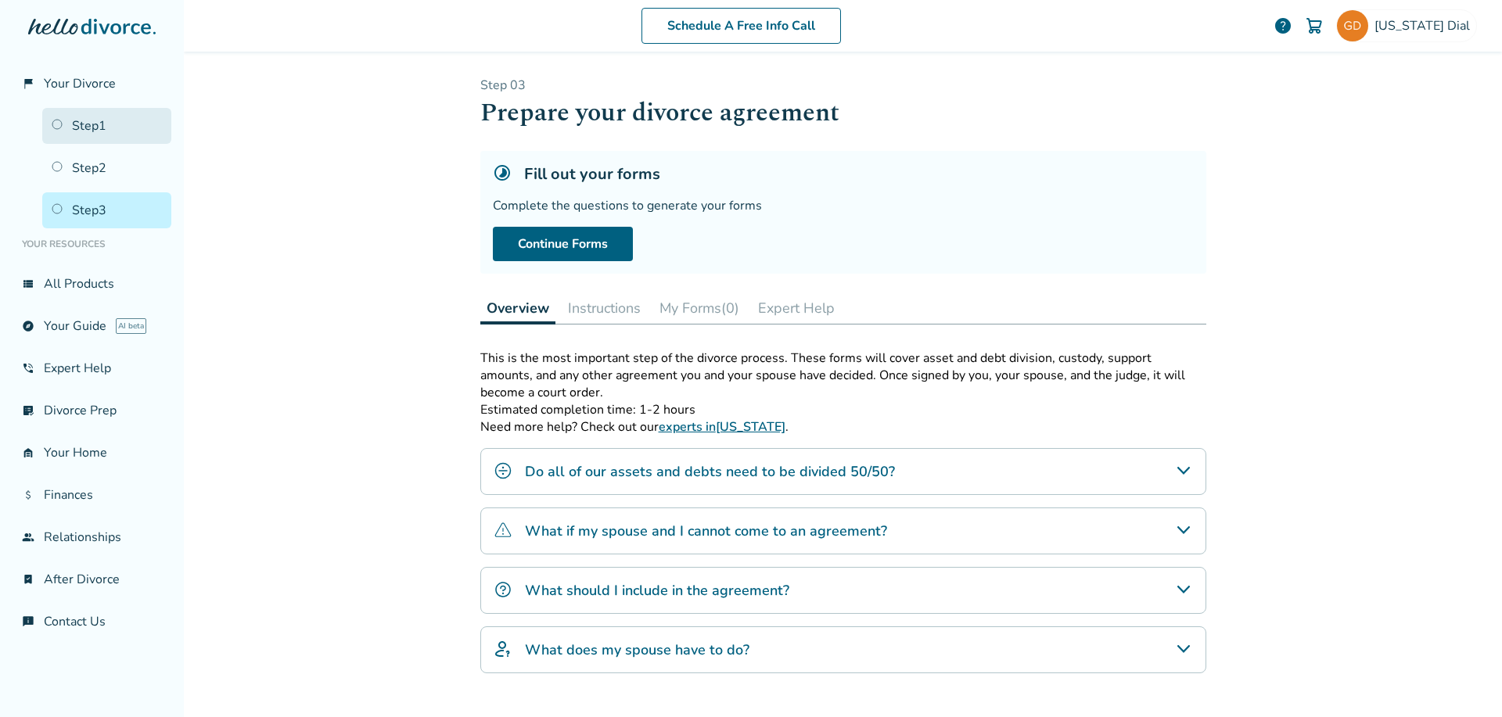
click at [88, 124] on link "Step 1" at bounding box center [106, 126] width 129 height 36
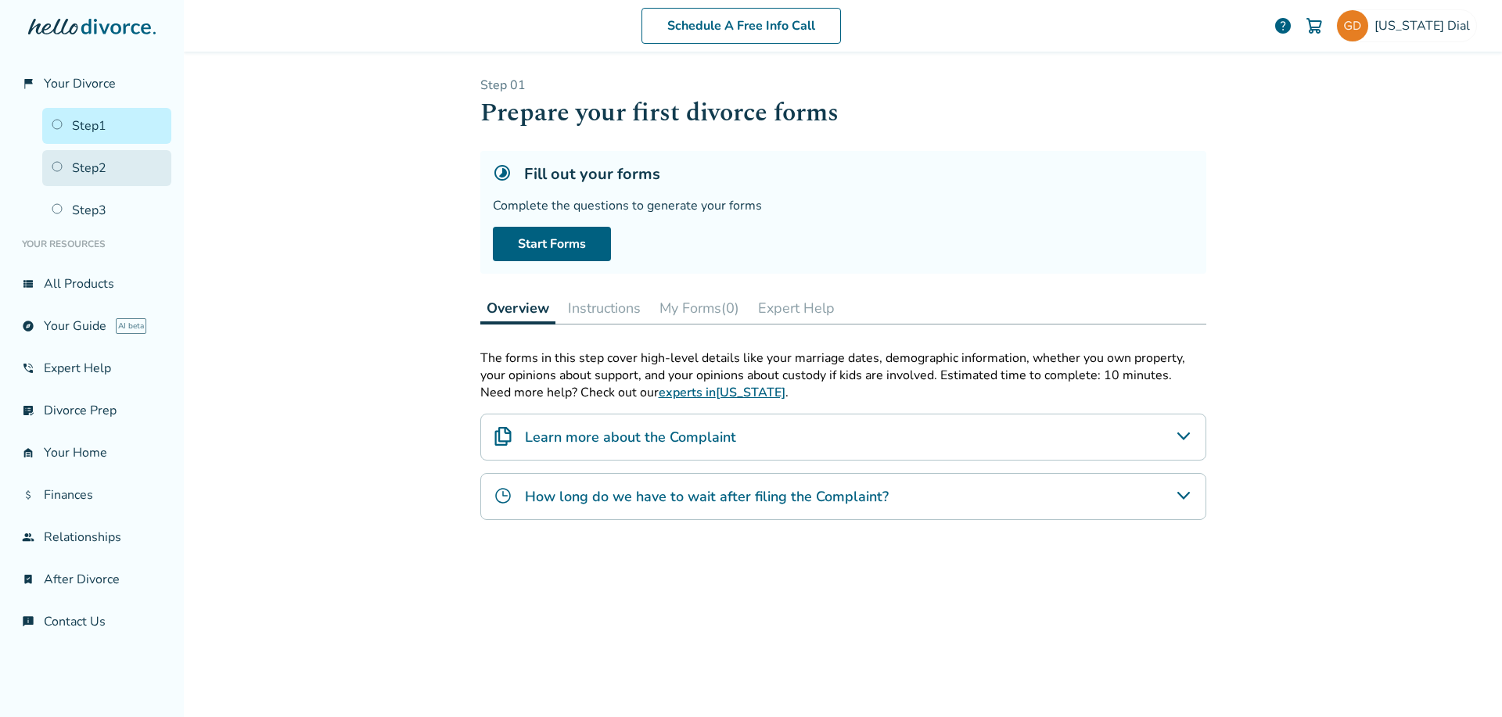
click at [92, 156] on link "Step 2" at bounding box center [106, 168] width 129 height 36
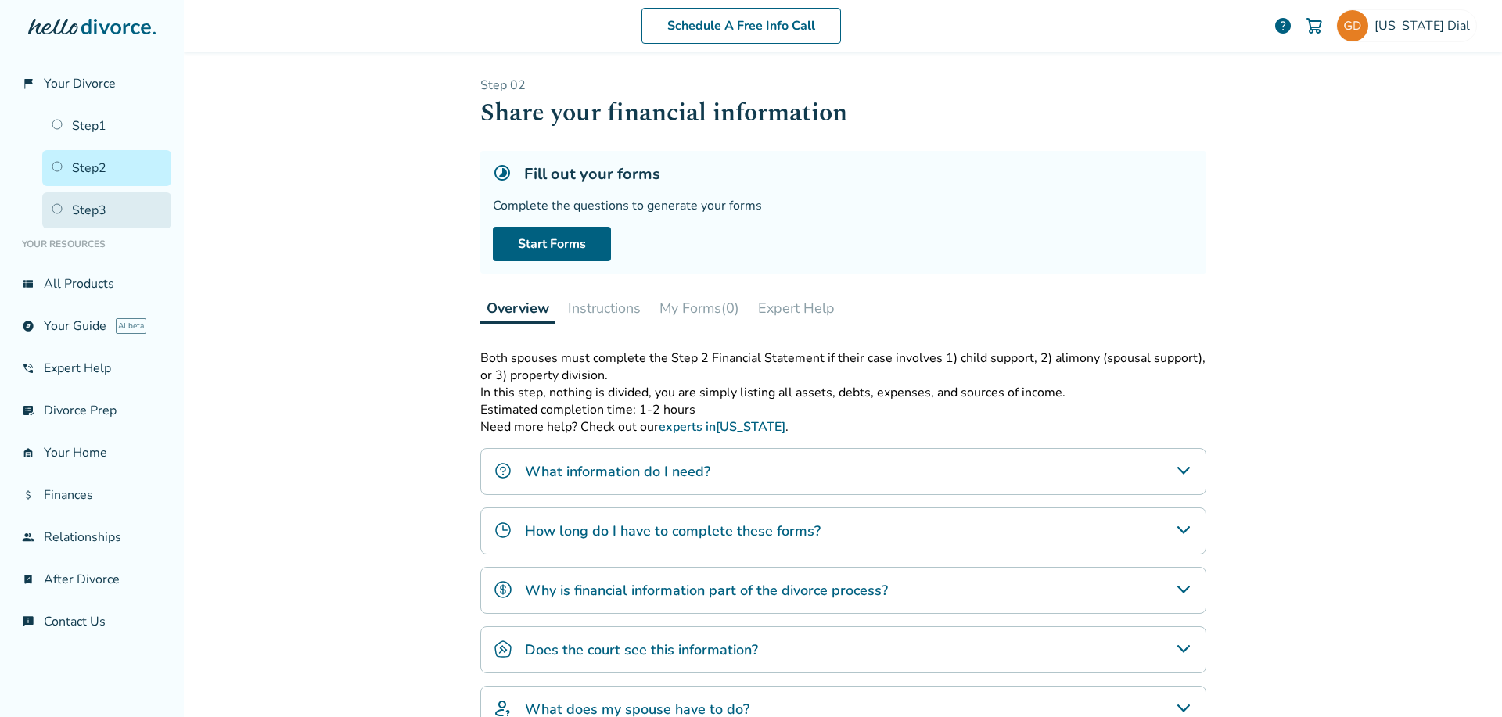
click at [122, 210] on link "Step 3" at bounding box center [106, 210] width 129 height 36
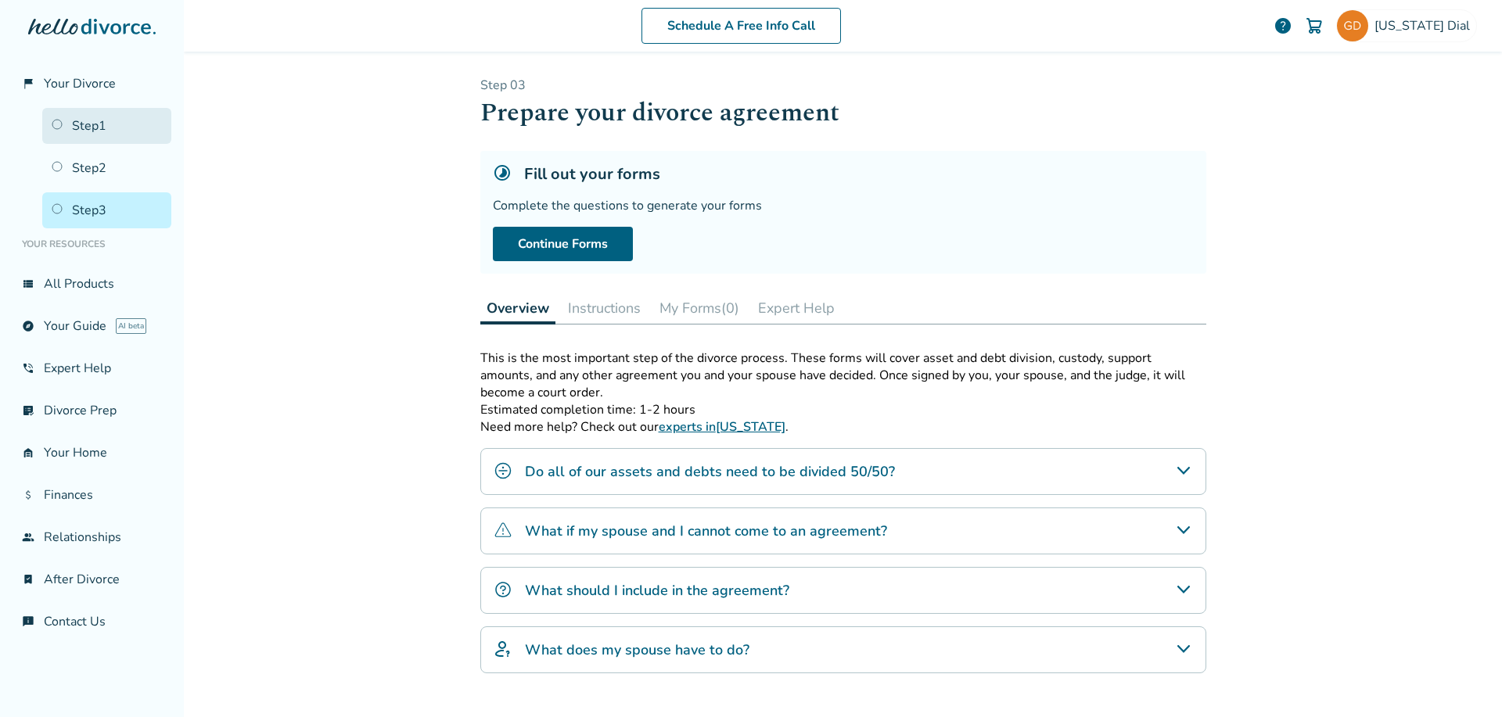
click at [100, 140] on link "Step 1" at bounding box center [106, 126] width 129 height 36
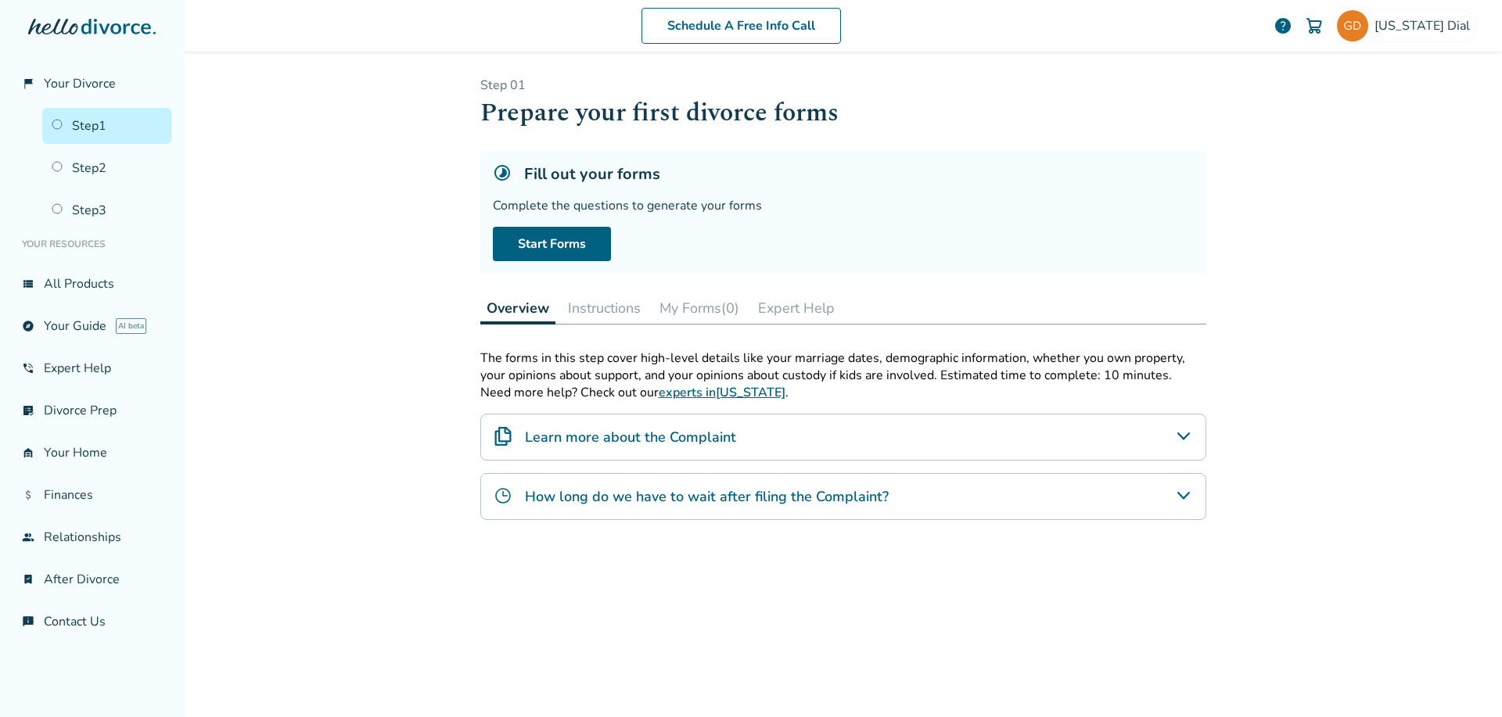
click at [578, 298] on button "Instructions" at bounding box center [604, 308] width 85 height 31
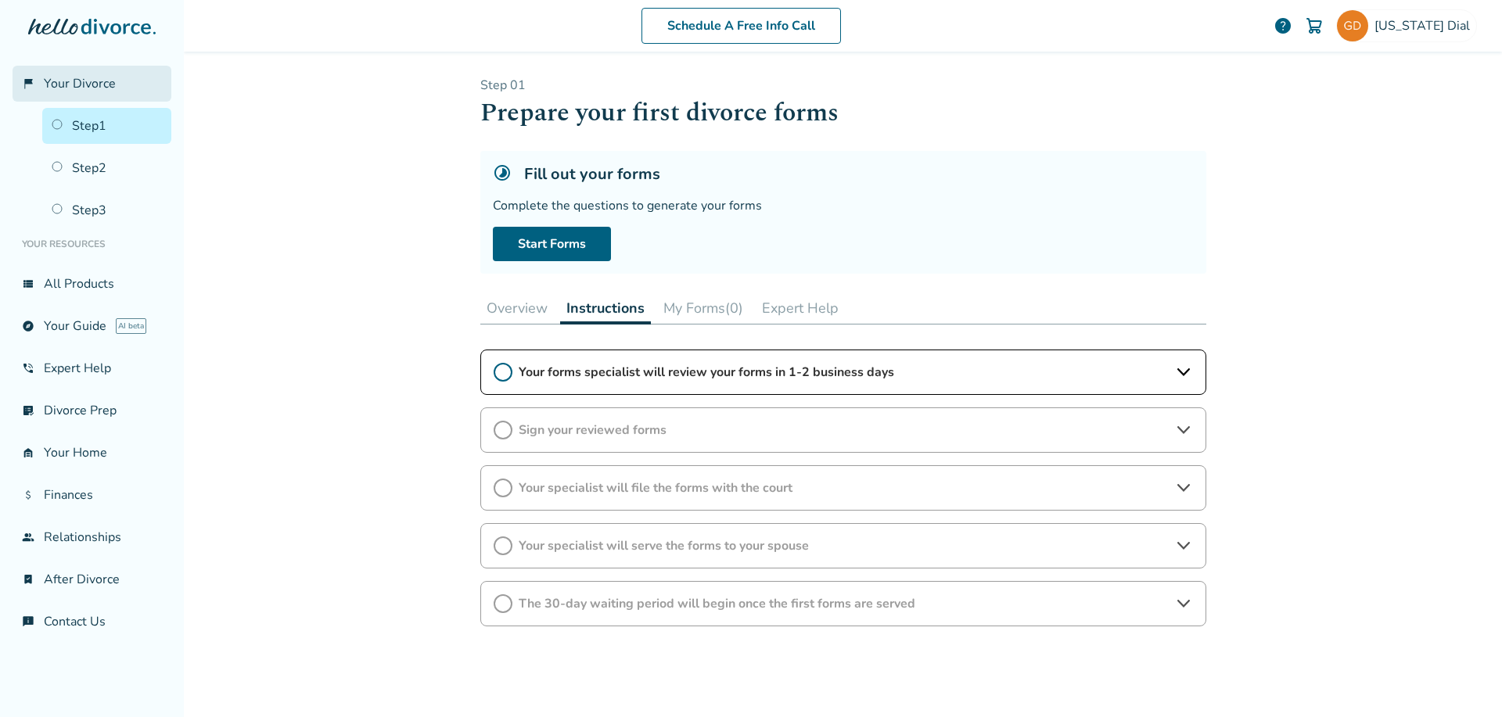
click at [83, 86] on span "Your Divorce" at bounding box center [80, 83] width 72 height 17
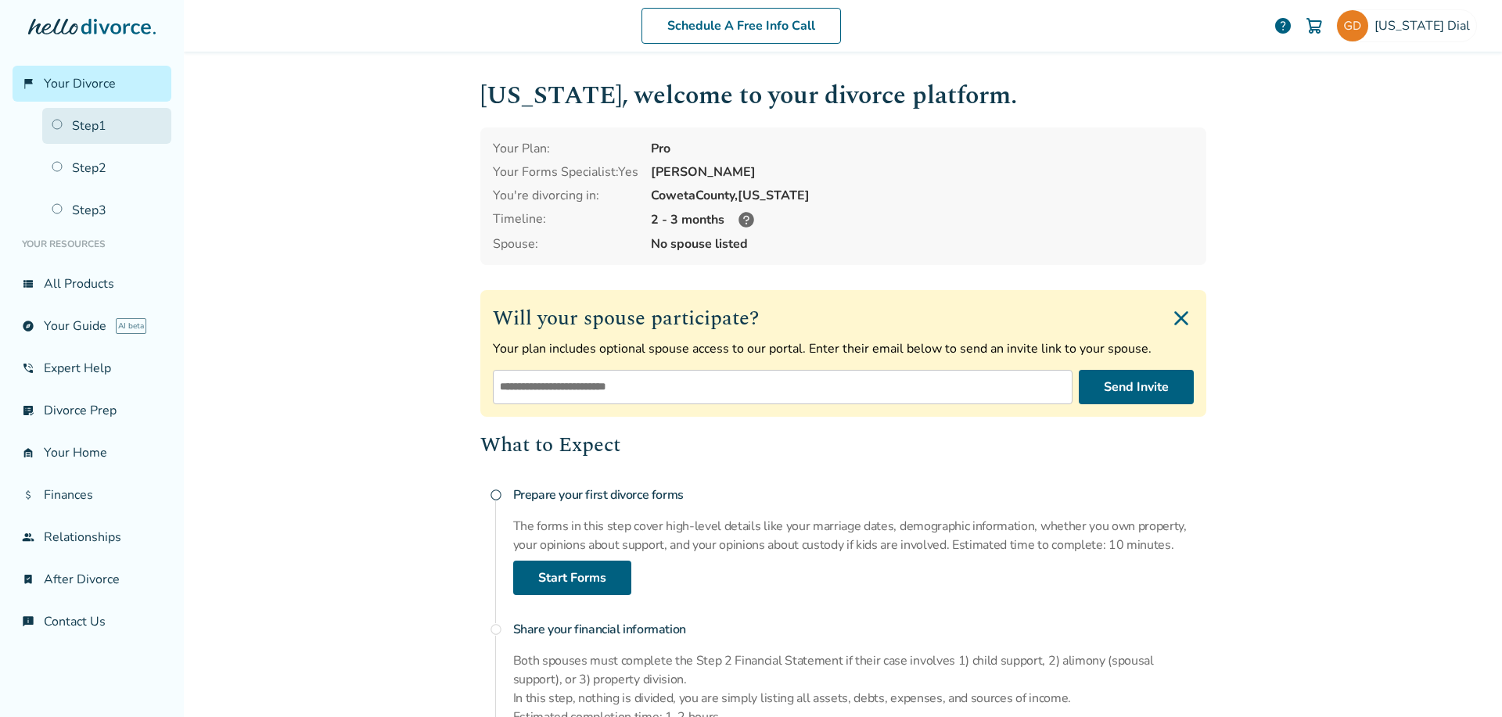
click at [89, 124] on link "Step 1" at bounding box center [106, 126] width 129 height 36
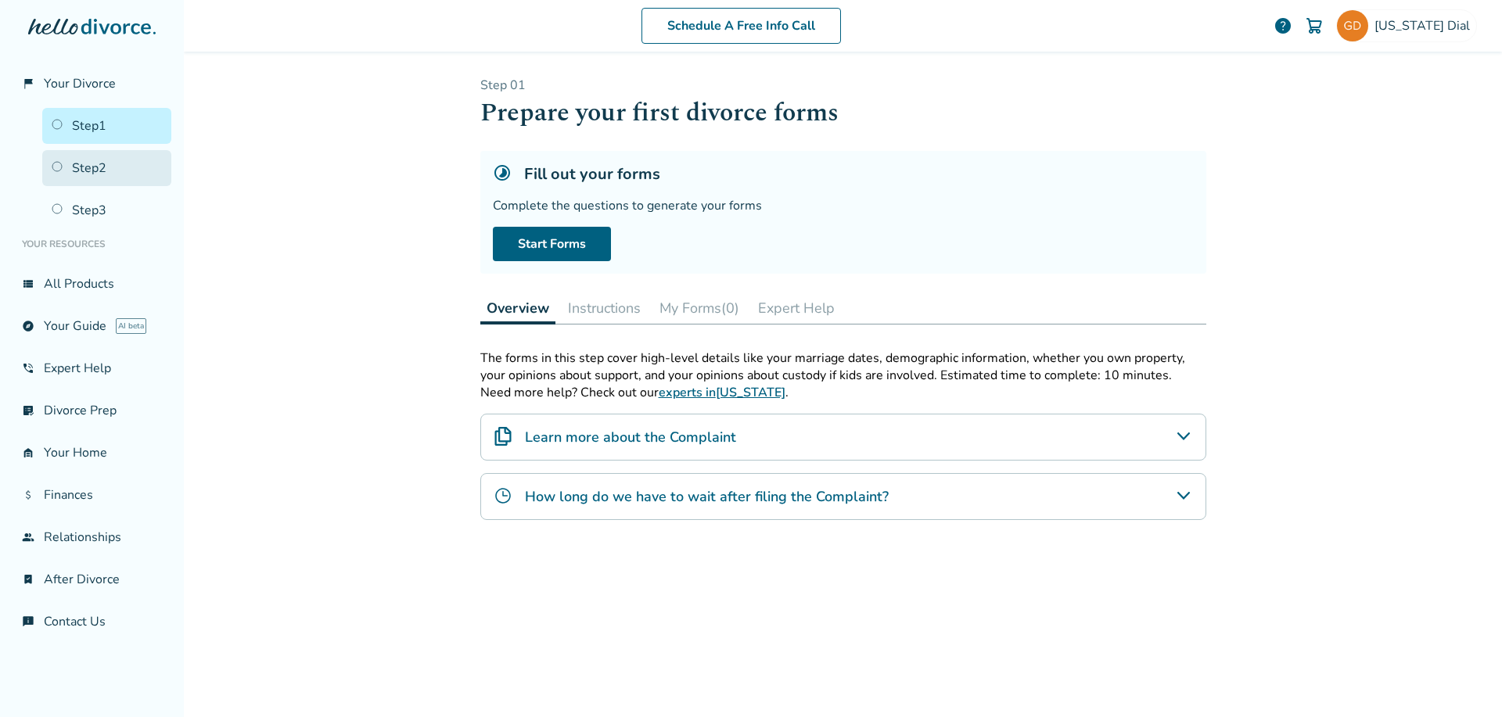
click at [92, 165] on link "Step 2" at bounding box center [106, 168] width 129 height 36
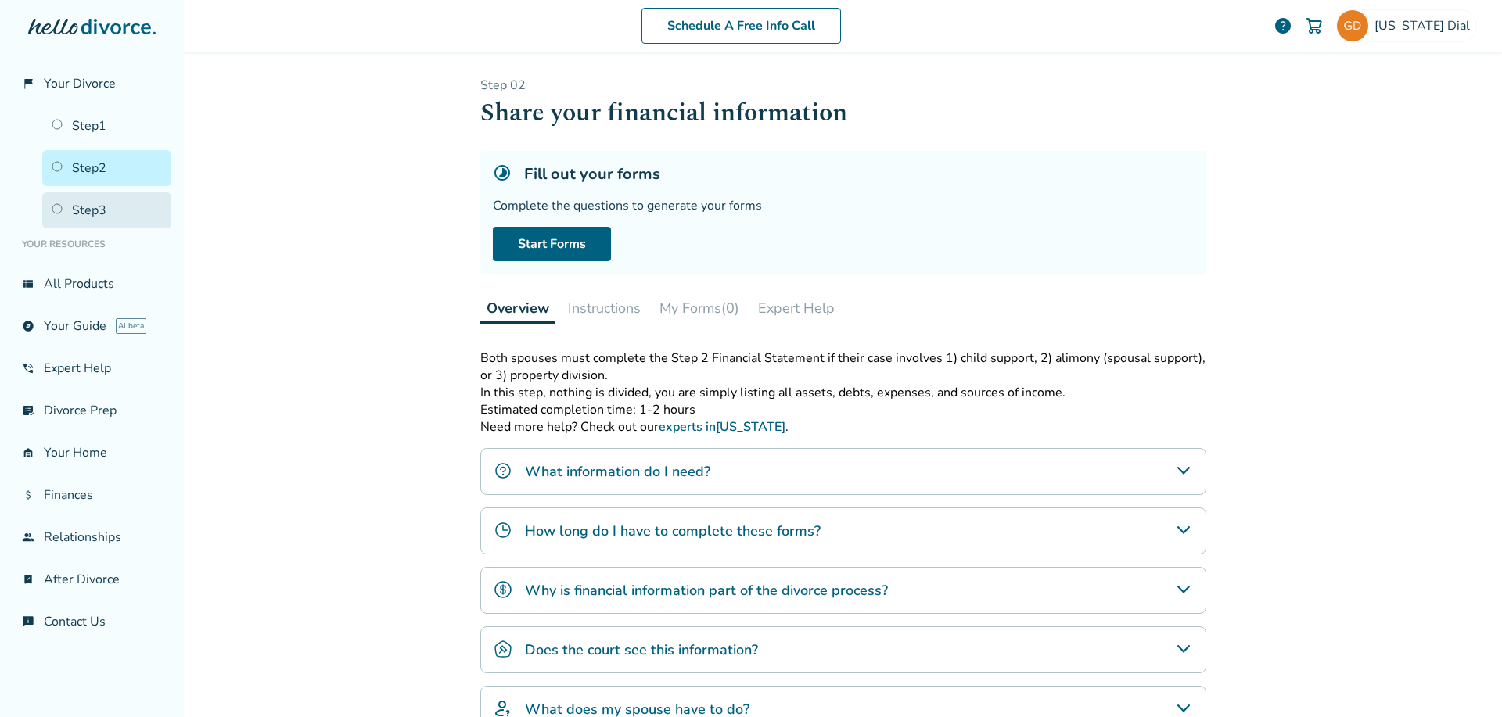
click at [94, 208] on link "Step 3" at bounding box center [106, 210] width 129 height 36
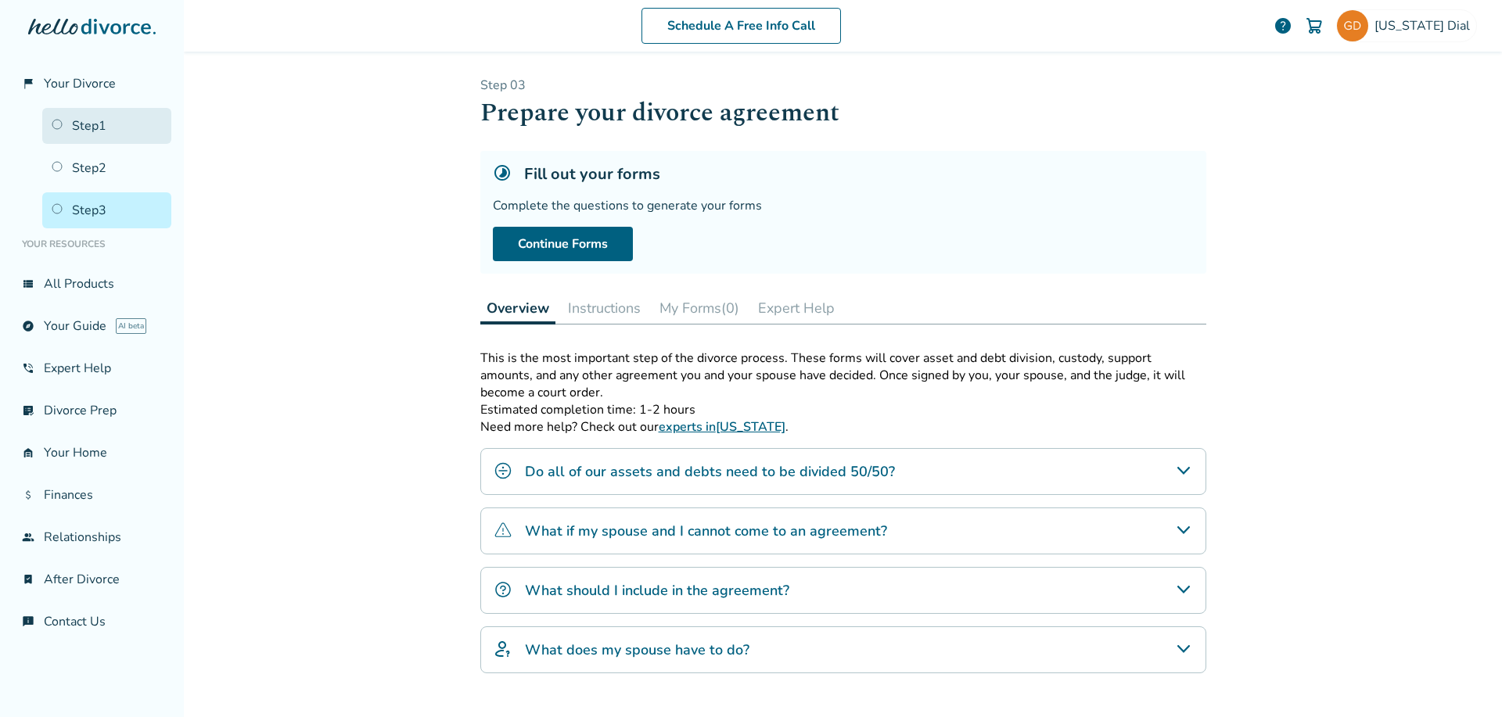
click at [98, 127] on link "Step 1" at bounding box center [106, 126] width 129 height 36
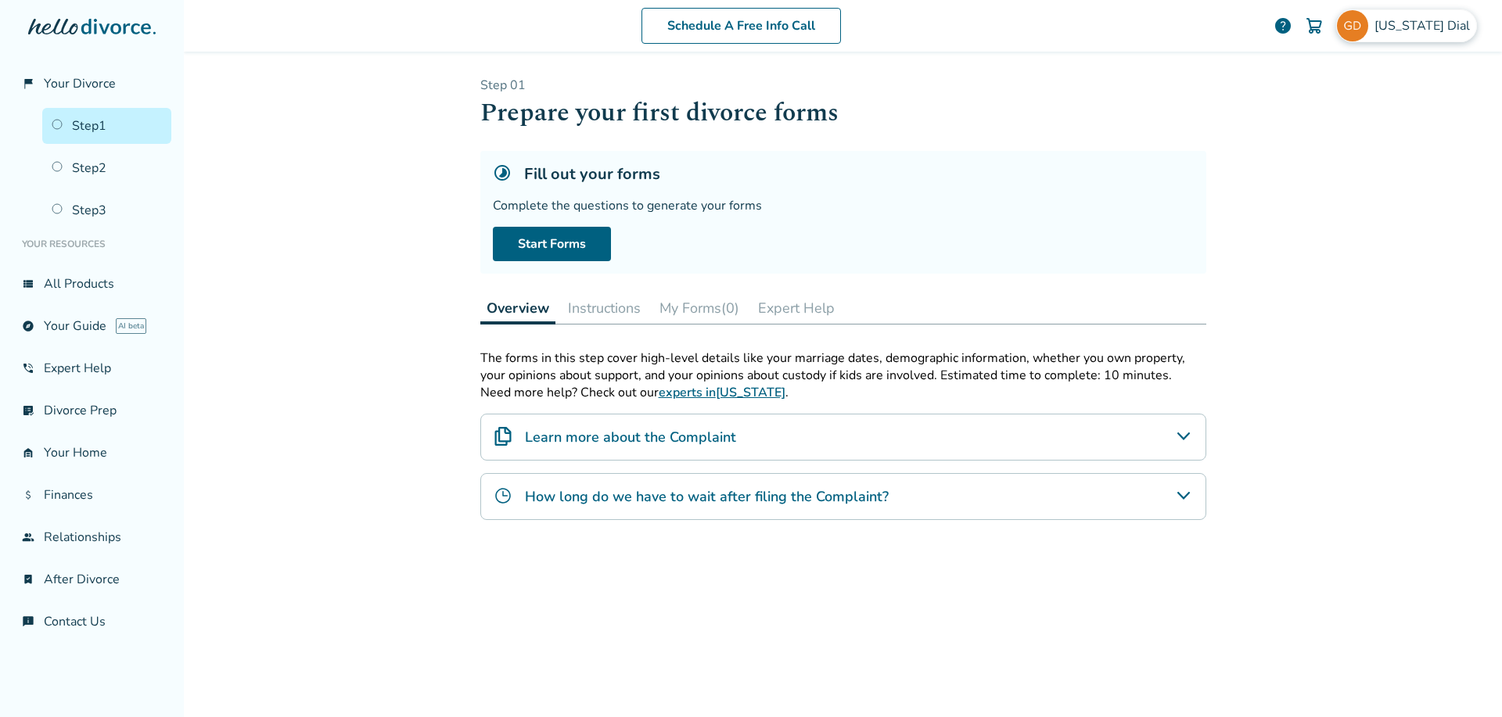
click at [1387, 34] on div "Georgia Dial" at bounding box center [1406, 25] width 141 height 33
click at [1084, 252] on div "Start Forms" at bounding box center [843, 244] width 701 height 34
click at [1386, 32] on div "Georgia Dial" at bounding box center [1406, 25] width 141 height 33
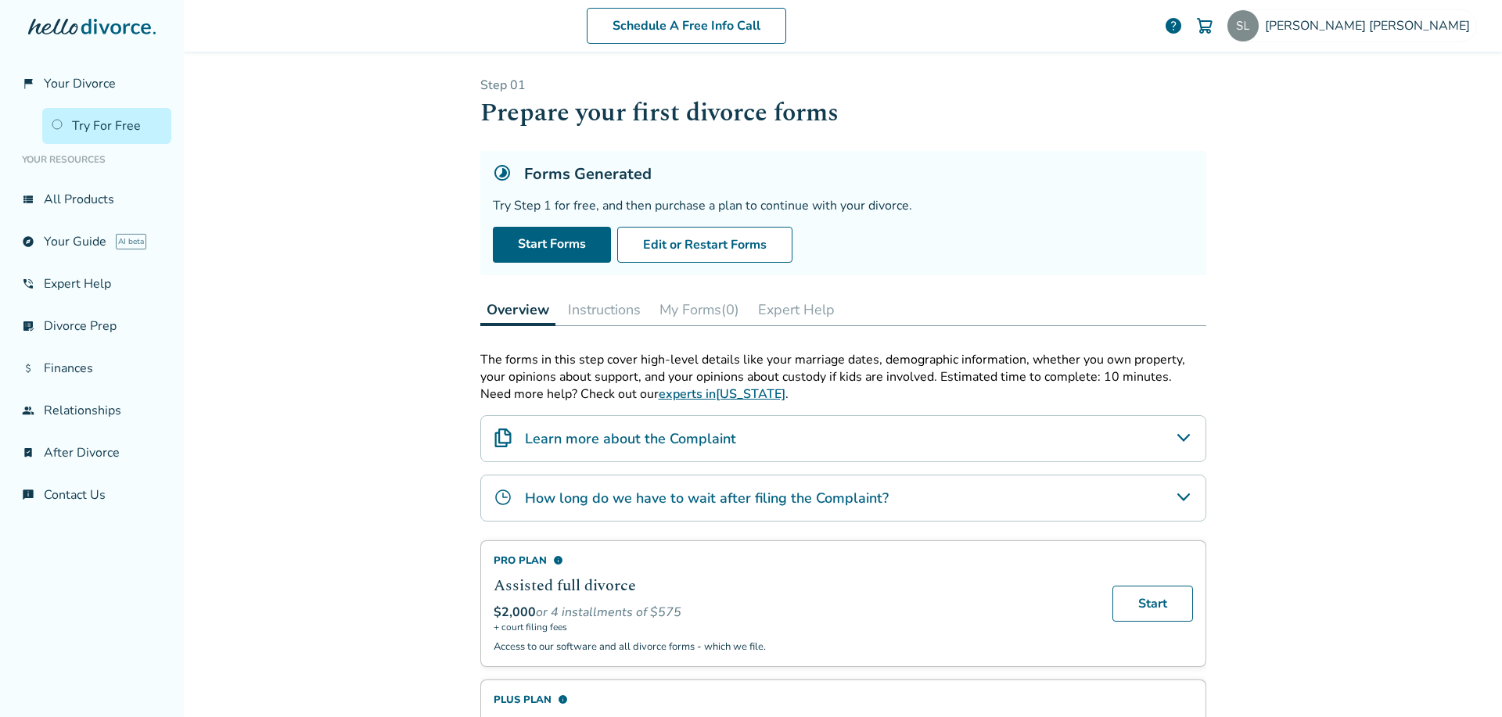
click at [693, 306] on button "My Forms (0)" at bounding box center [699, 309] width 92 height 31
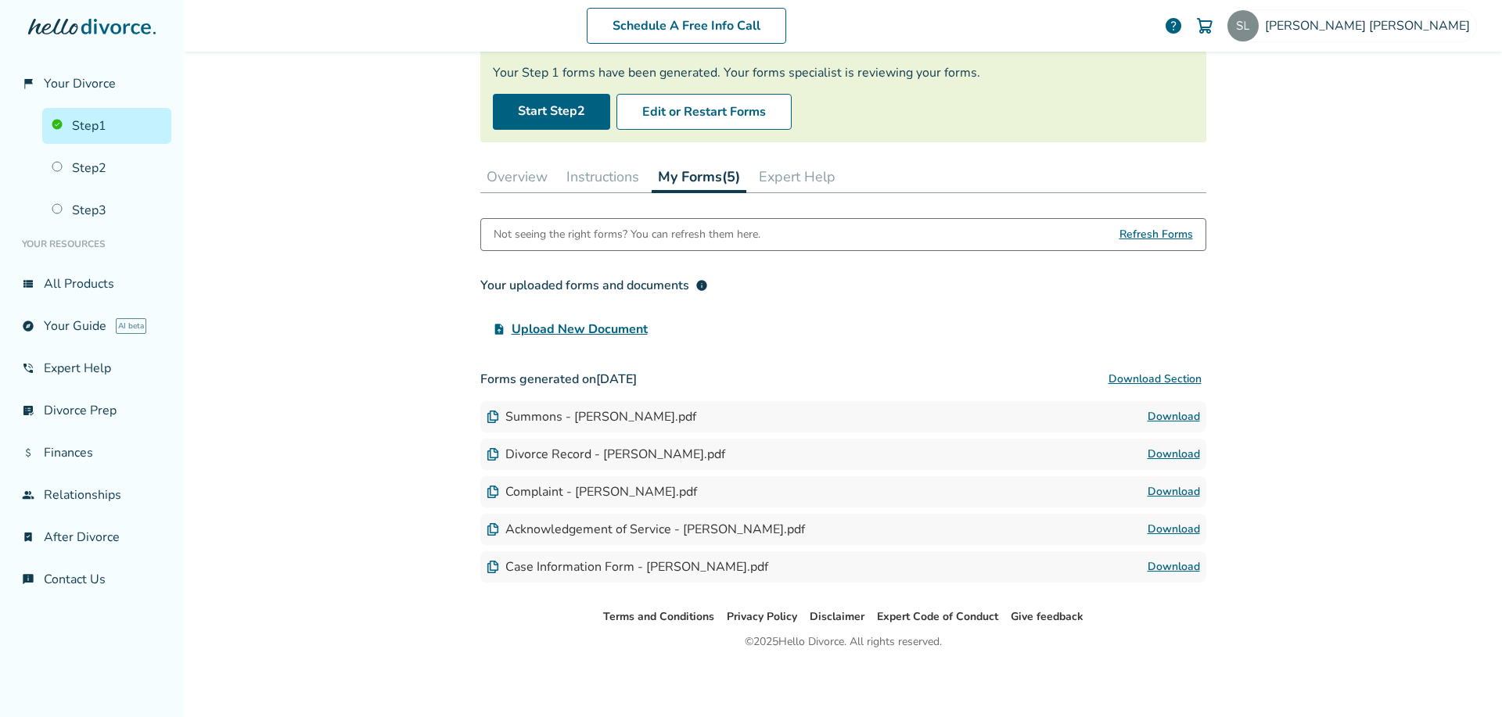
scroll to position [55, 0]
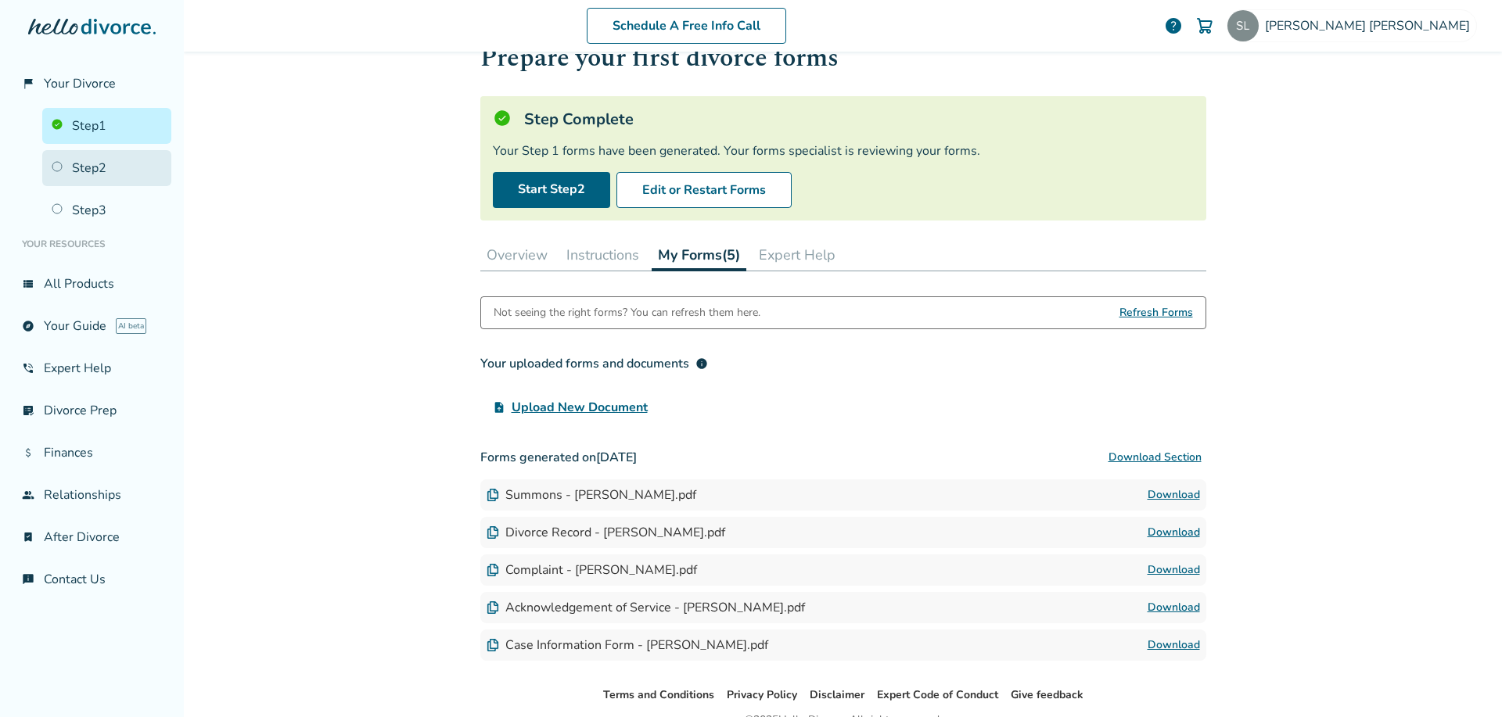
click at [81, 166] on link "Step 2" at bounding box center [106, 168] width 129 height 36
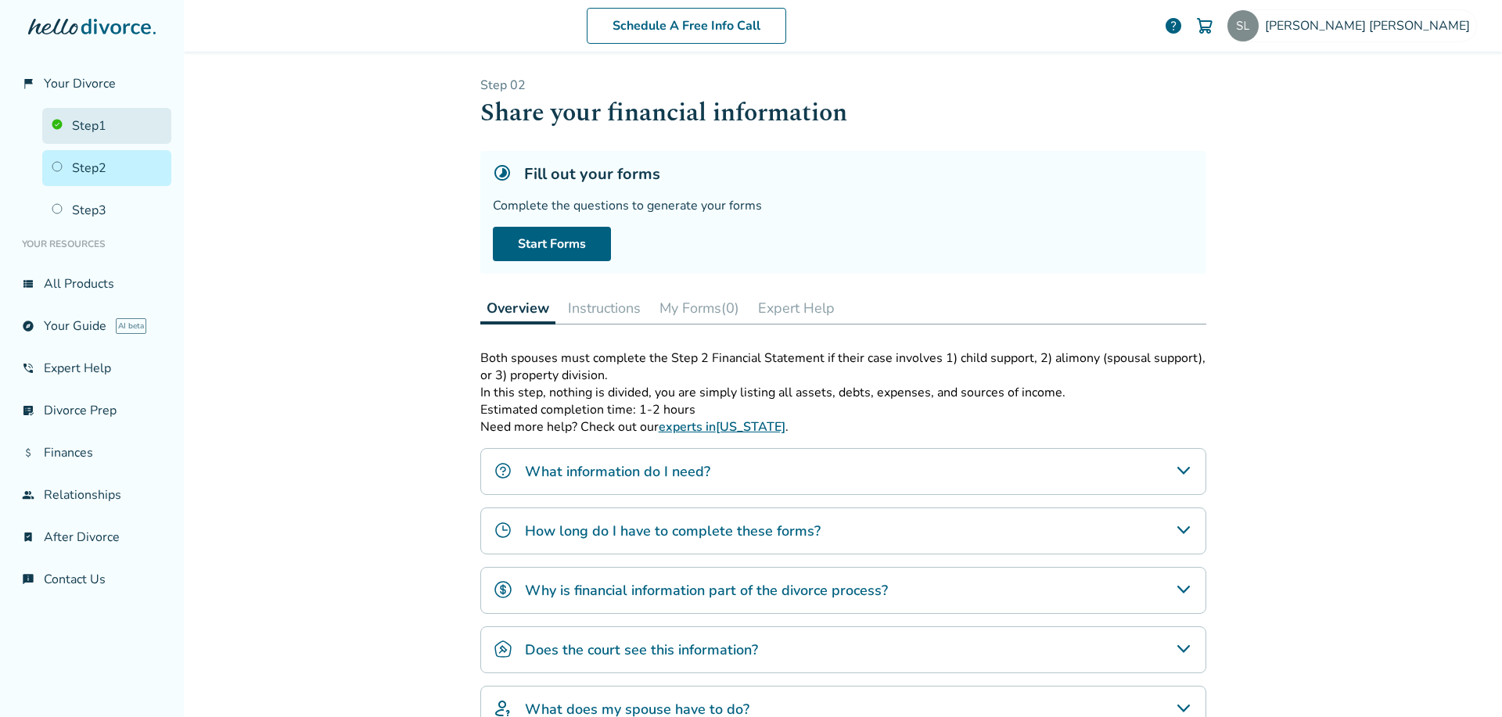
click at [70, 112] on link "Step 1" at bounding box center [106, 126] width 129 height 36
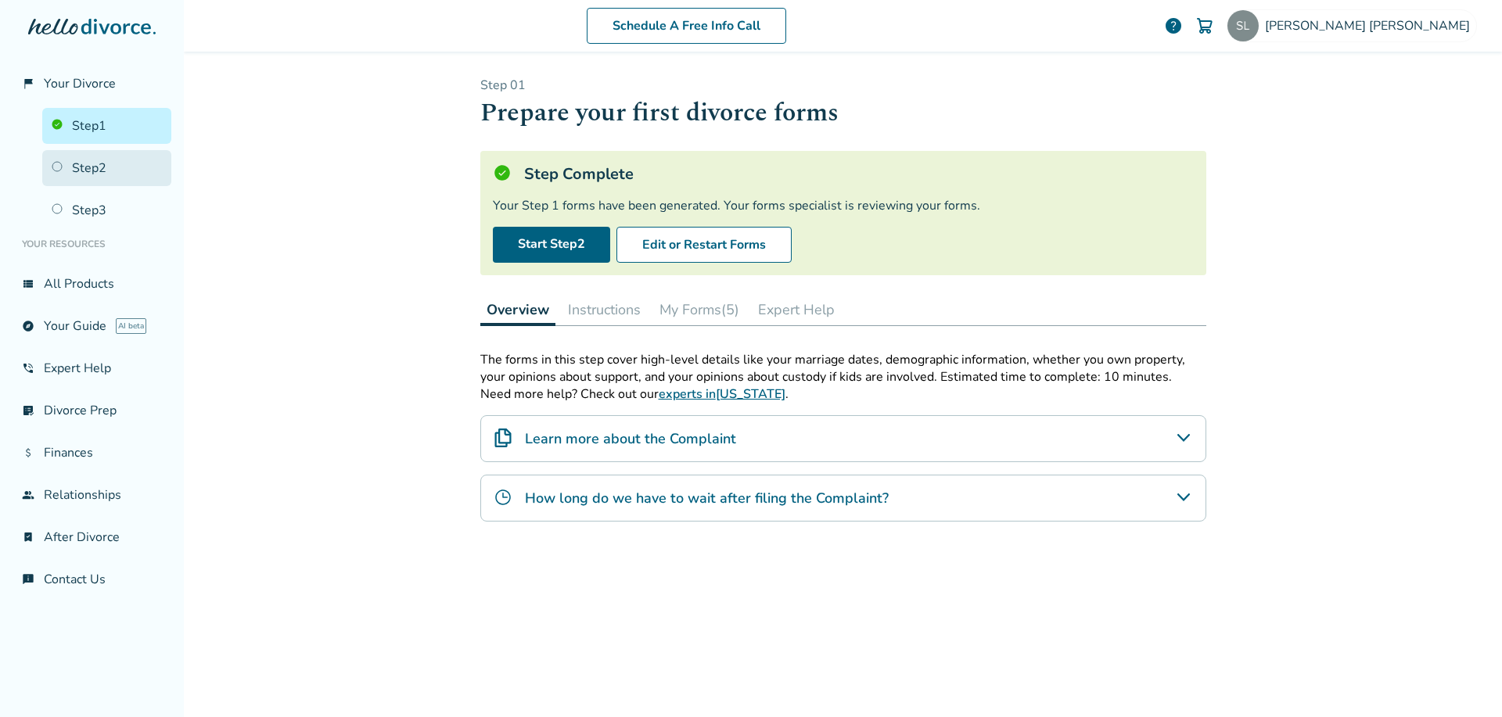
click at [106, 173] on link "Step 2" at bounding box center [106, 168] width 129 height 36
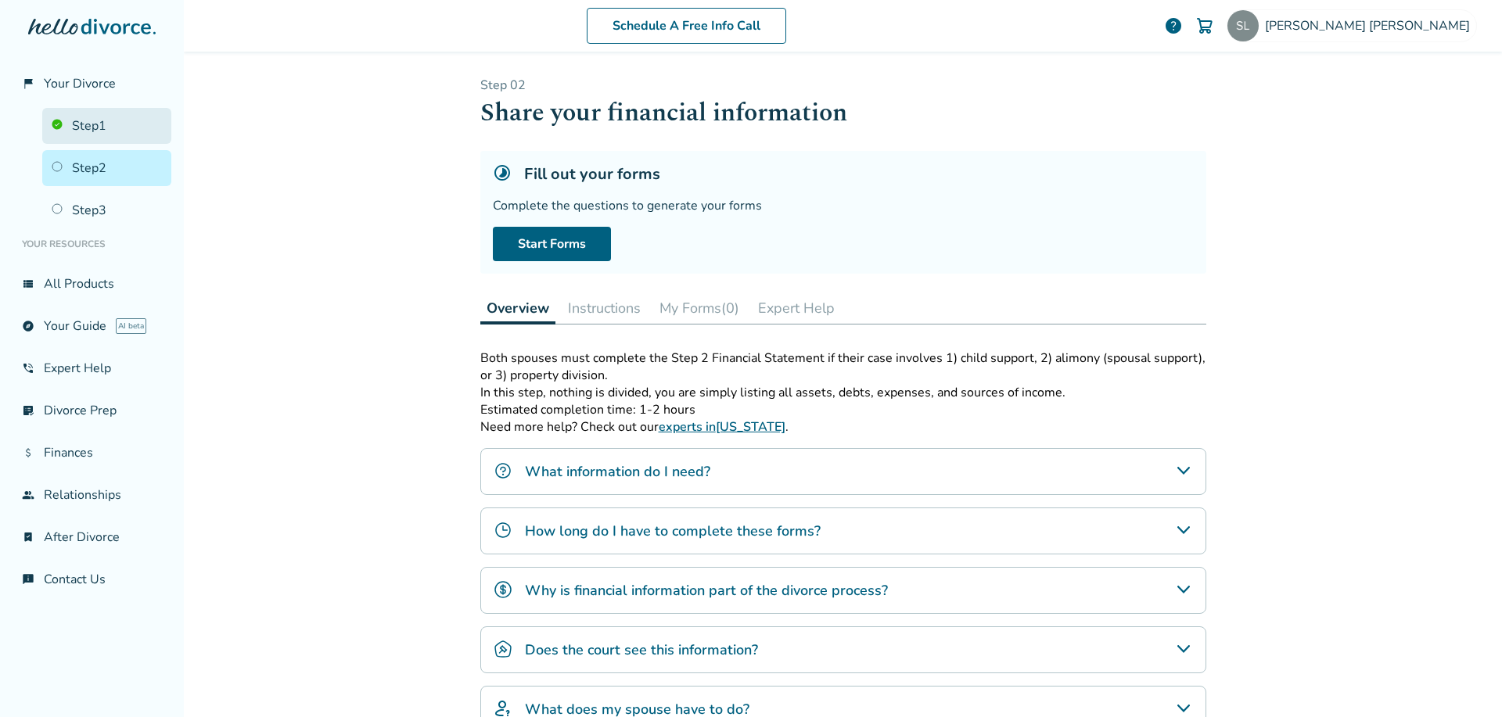
click at [81, 124] on link "Step 1" at bounding box center [106, 126] width 129 height 36
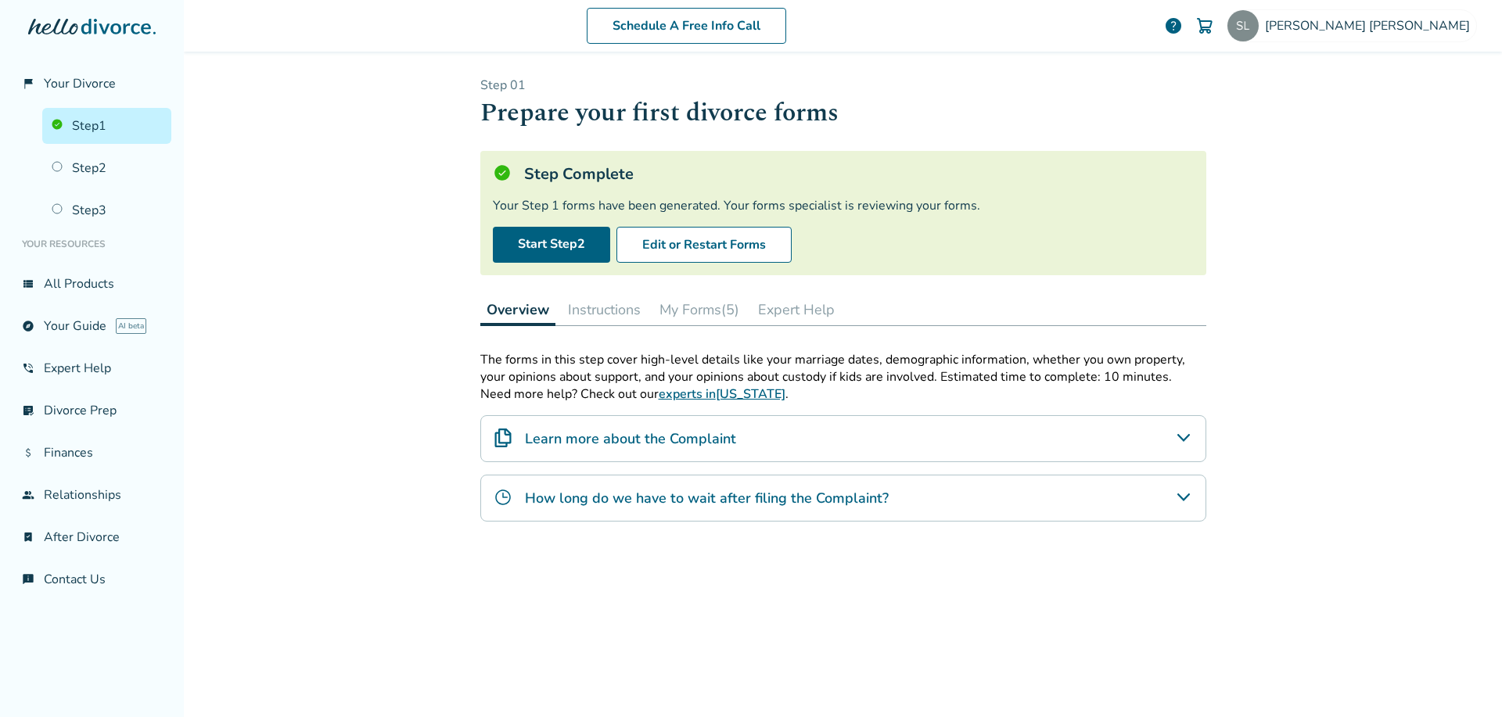
click at [729, 319] on button "My Forms (5)" at bounding box center [699, 309] width 92 height 31
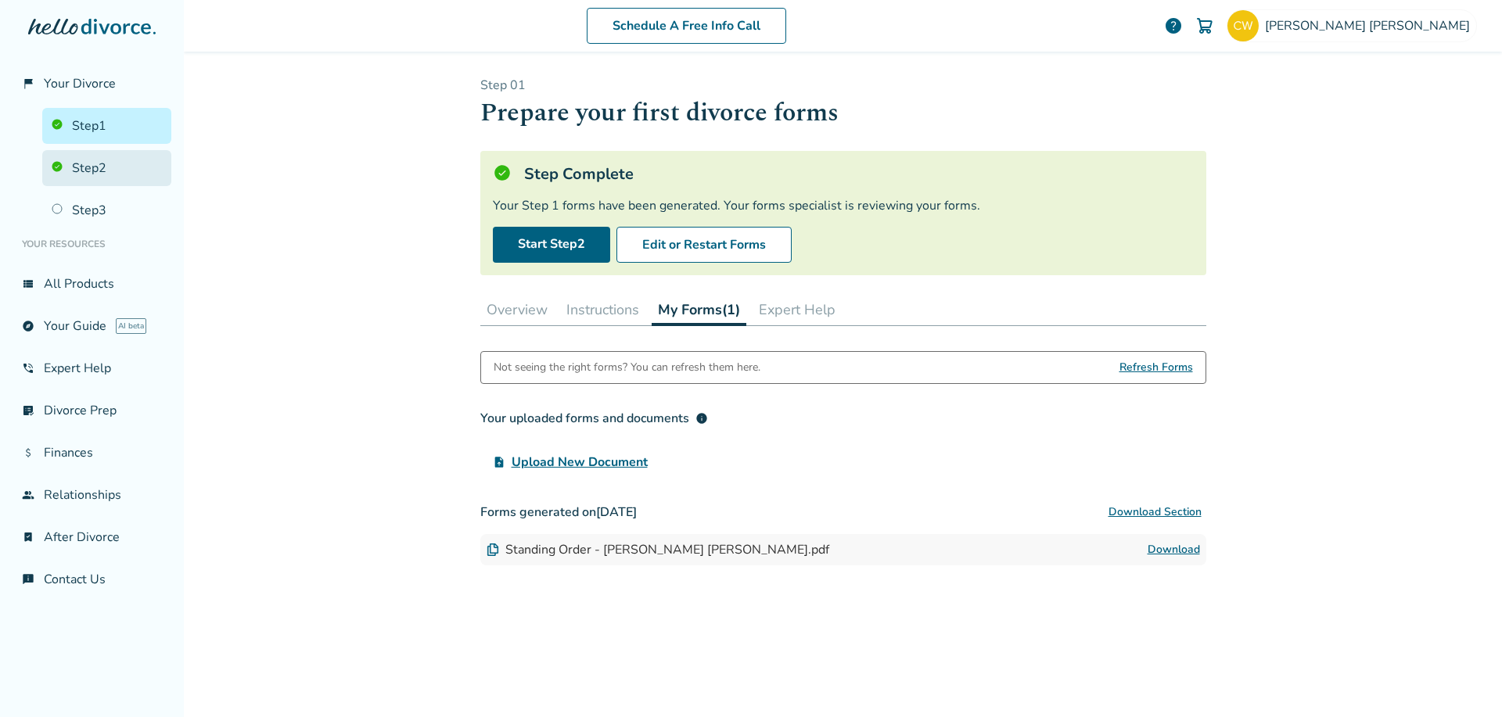
click at [84, 166] on link "Step 2" at bounding box center [106, 168] width 129 height 36
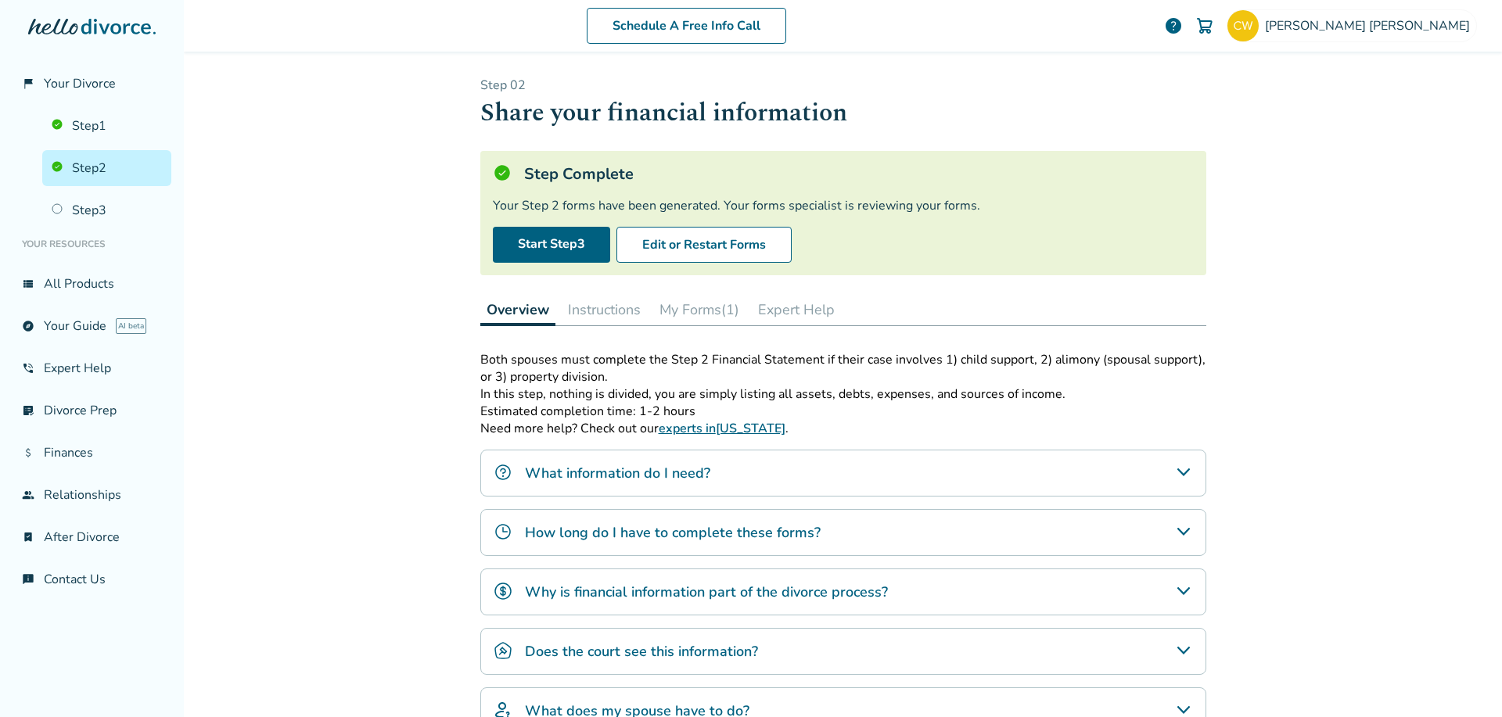
click at [668, 311] on button "My Forms (1)" at bounding box center [699, 309] width 92 height 31
